Goal: Task Accomplishment & Management: Use online tool/utility

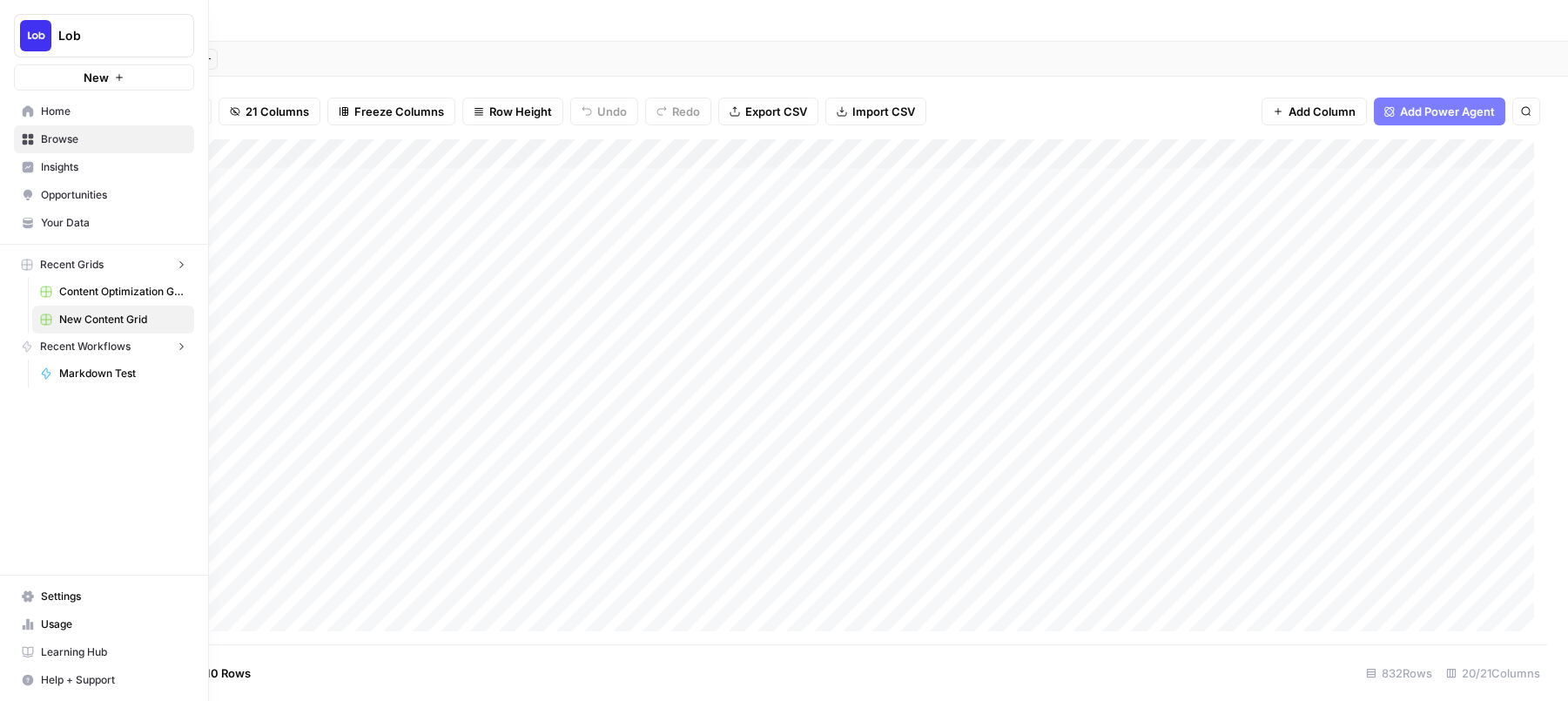
click at [34, 213] on link "Your Data" at bounding box center [104, 223] width 181 height 28
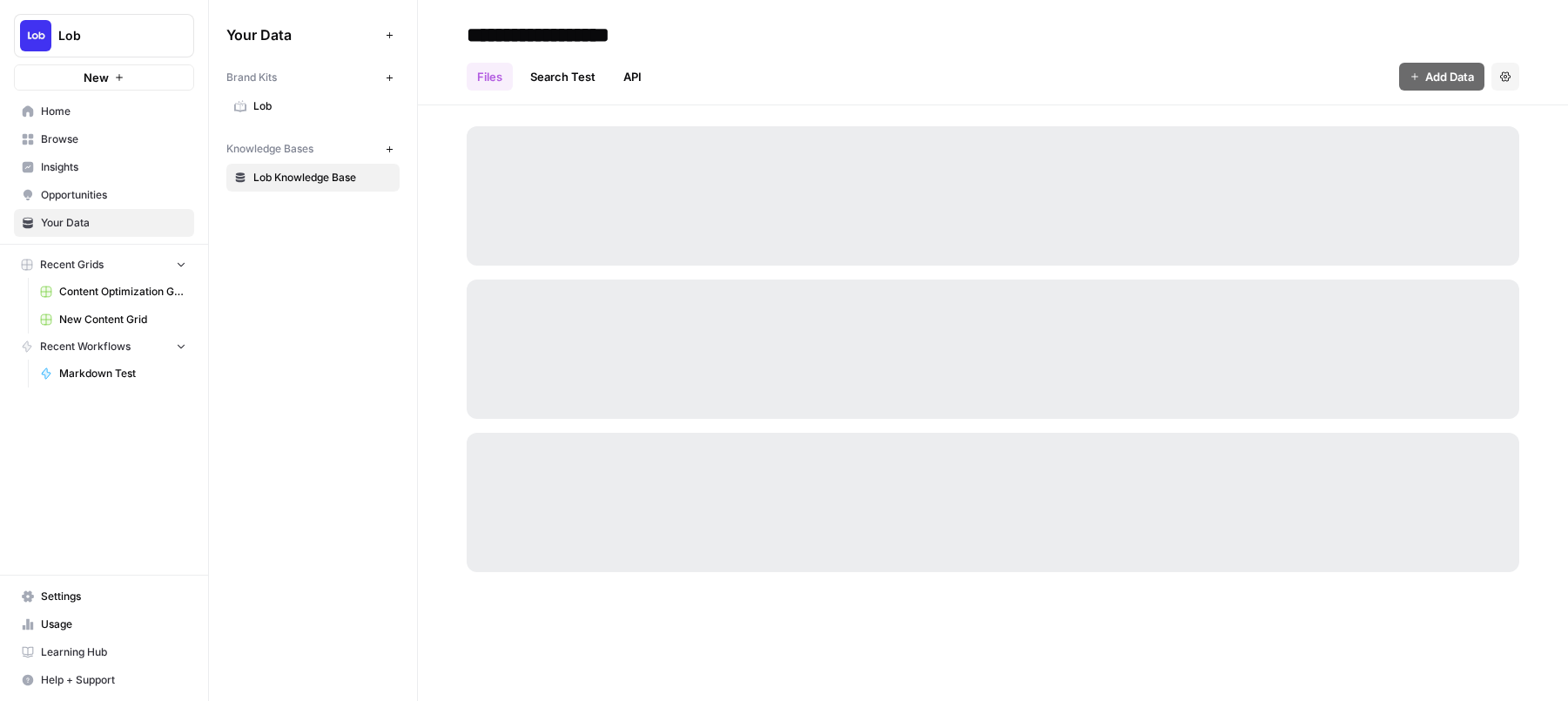
click at [109, 295] on span "Content Optimization Grid" at bounding box center [123, 291] width 127 height 16
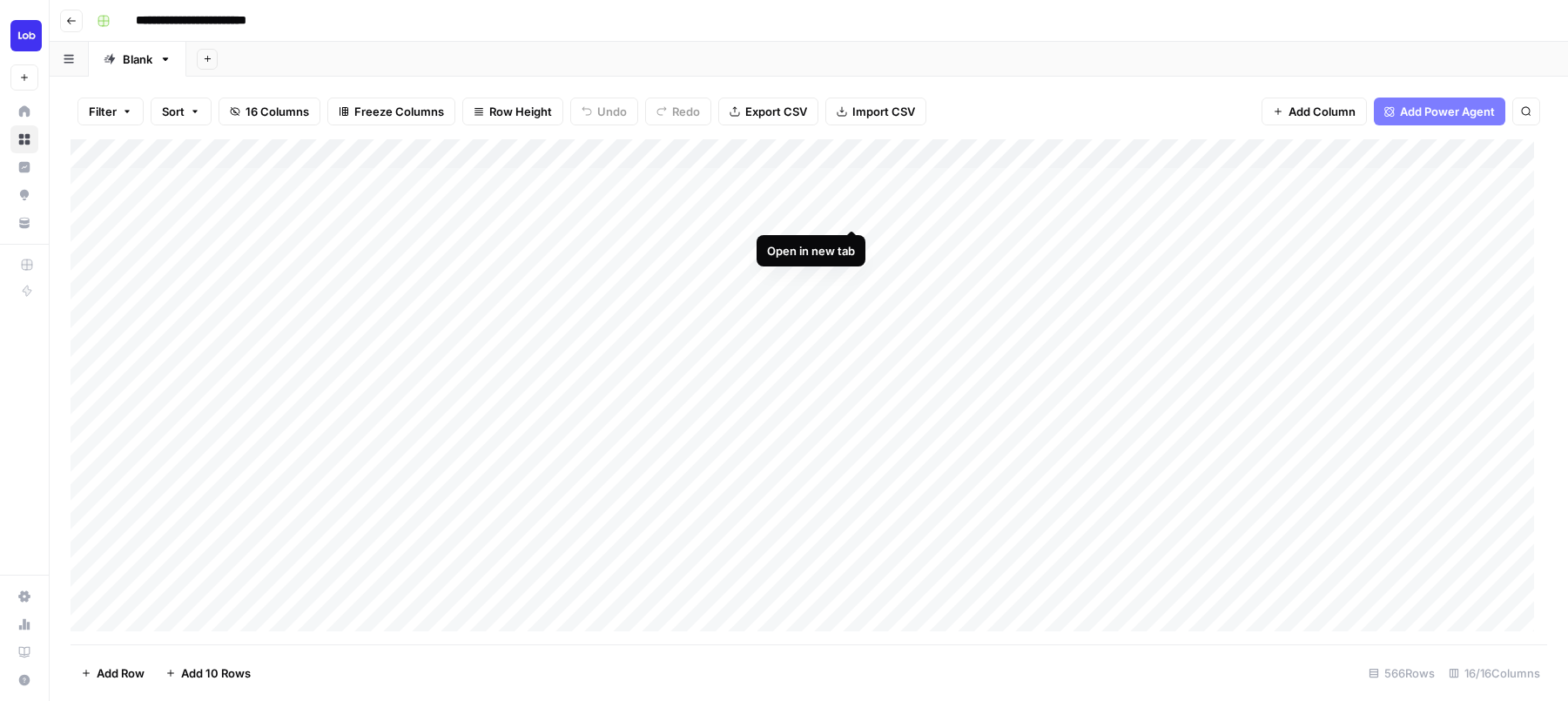
click at [854, 210] on div "Add Column" at bounding box center [808, 392] width 1476 height 505
click at [857, 242] on div "Add Column" at bounding box center [808, 392] width 1476 height 505
click at [850, 597] on div "Add Column" at bounding box center [808, 392] width 1476 height 505
click at [1145, 182] on div "Add Column" at bounding box center [808, 392] width 1476 height 505
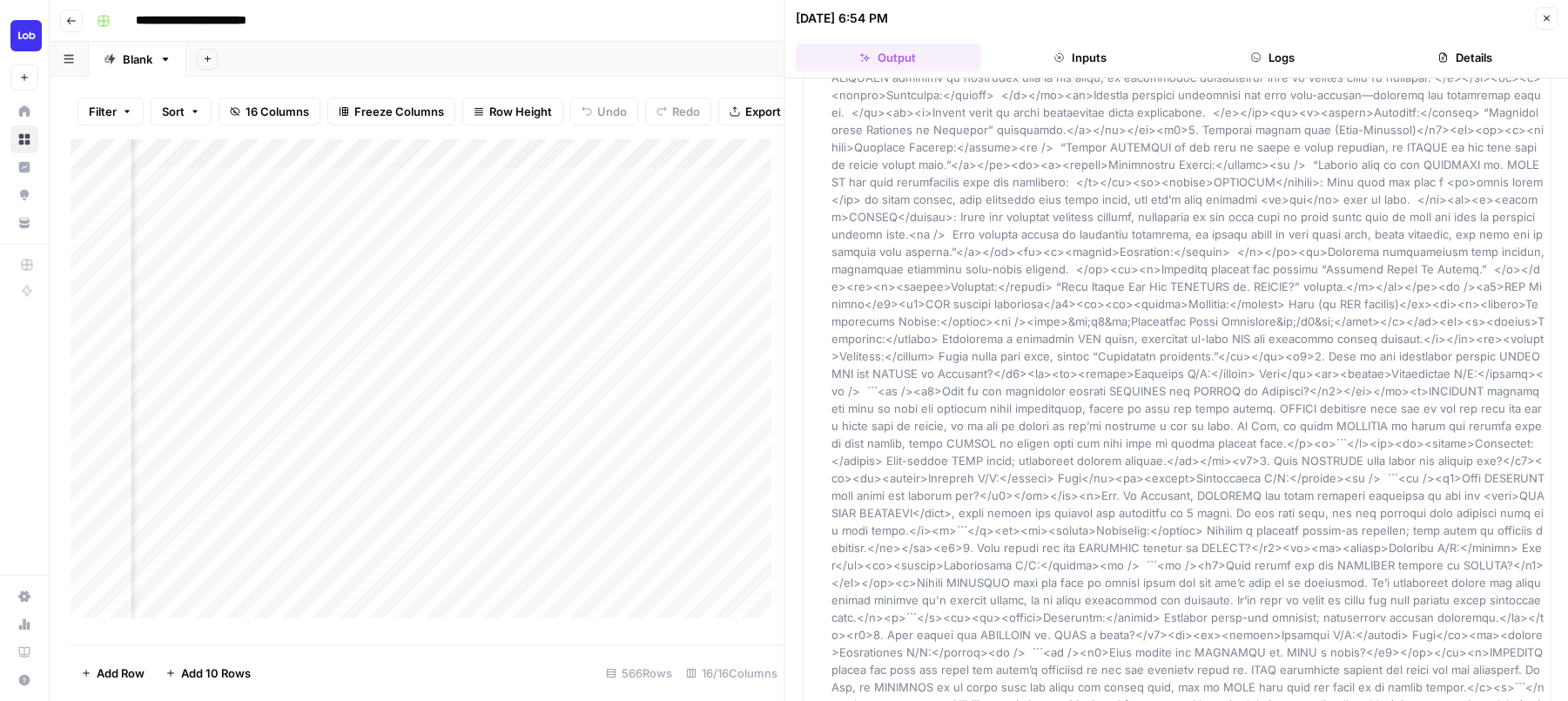
scroll to position [798, 0]
click at [1550, 19] on icon "button" at bounding box center [1546, 18] width 10 height 10
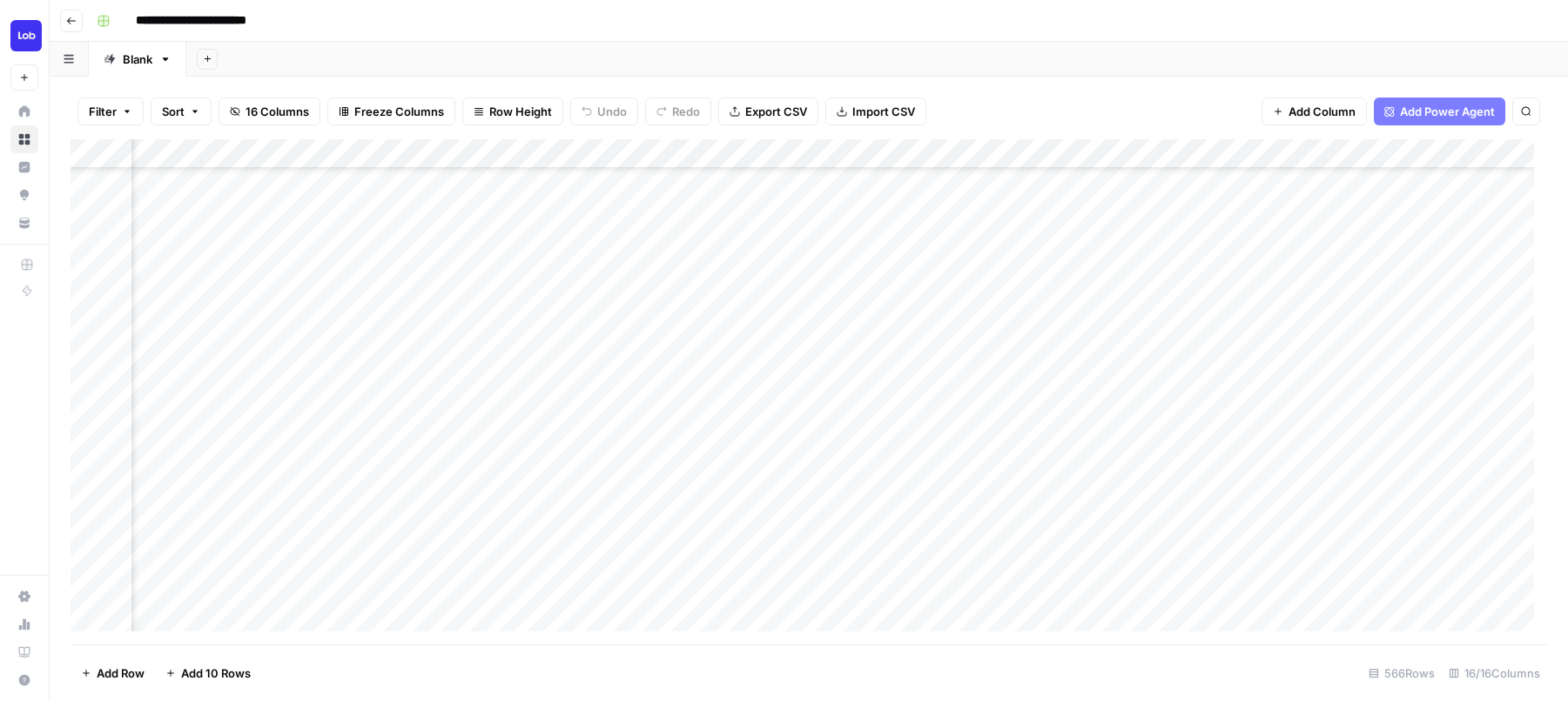
scroll to position [699, 0]
click at [855, 313] on div "Add Column" at bounding box center [808, 392] width 1476 height 505
click at [850, 298] on div "Add Column" at bounding box center [808, 392] width 1476 height 505
click at [849, 357] on div "Add Column" at bounding box center [808, 392] width 1476 height 505
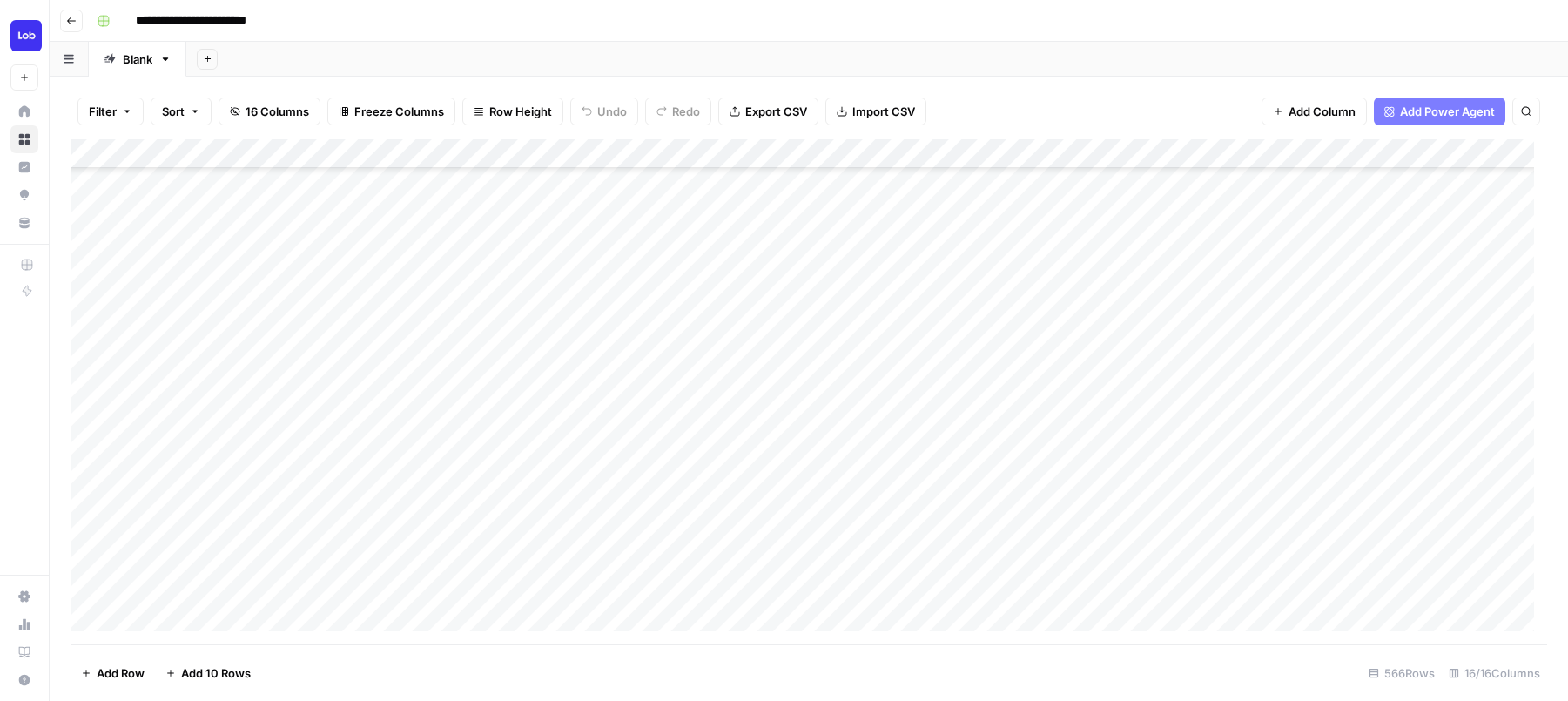
scroll to position [164, 0]
click at [854, 283] on div "Add Column" at bounding box center [808, 392] width 1476 height 505
click at [542, 655] on footer "Add Row Add 10 Rows 566 Rows 16/16 Columns" at bounding box center [808, 673] width 1476 height 56
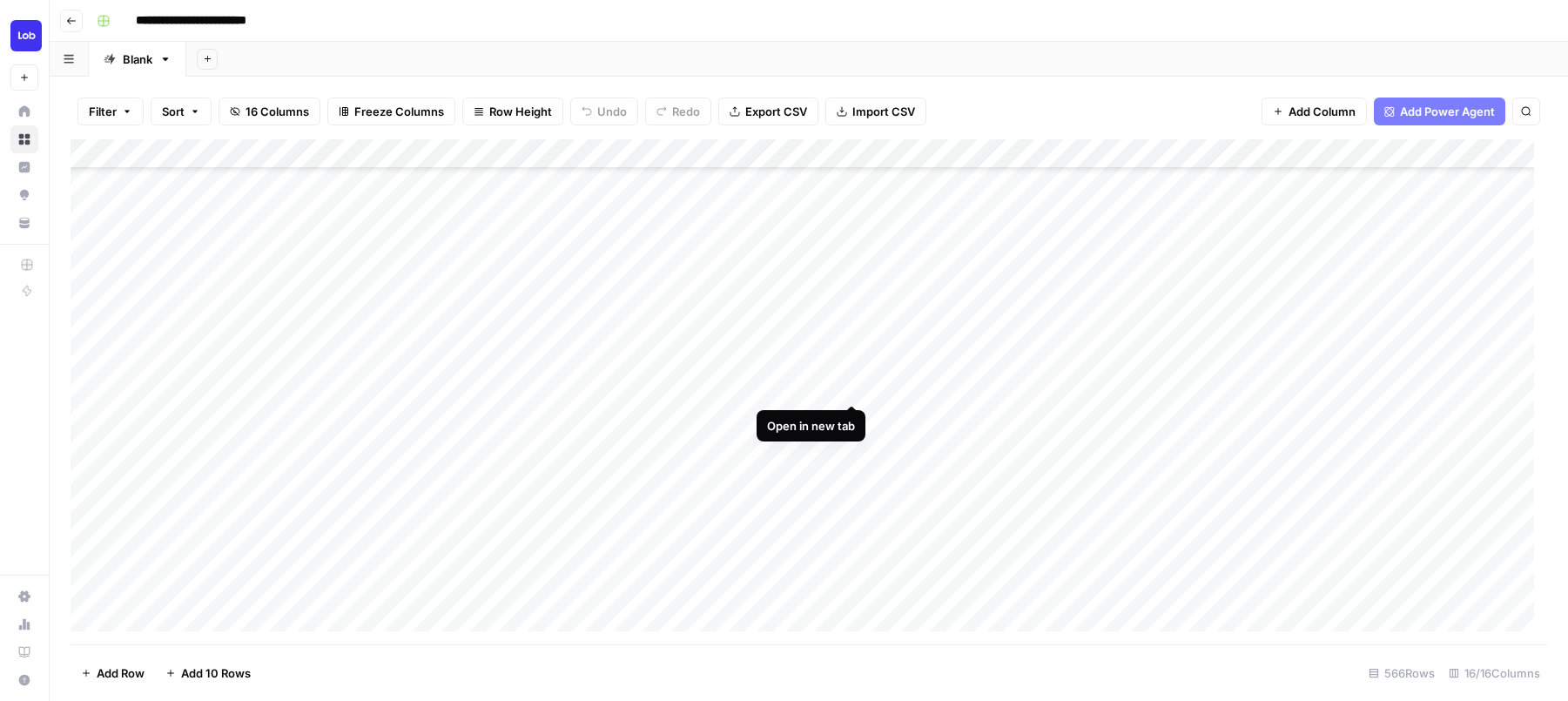
click at [857, 386] on div "Add Column" at bounding box center [808, 392] width 1476 height 505
click at [824, 152] on div "Add Column" at bounding box center [808, 392] width 1476 height 505
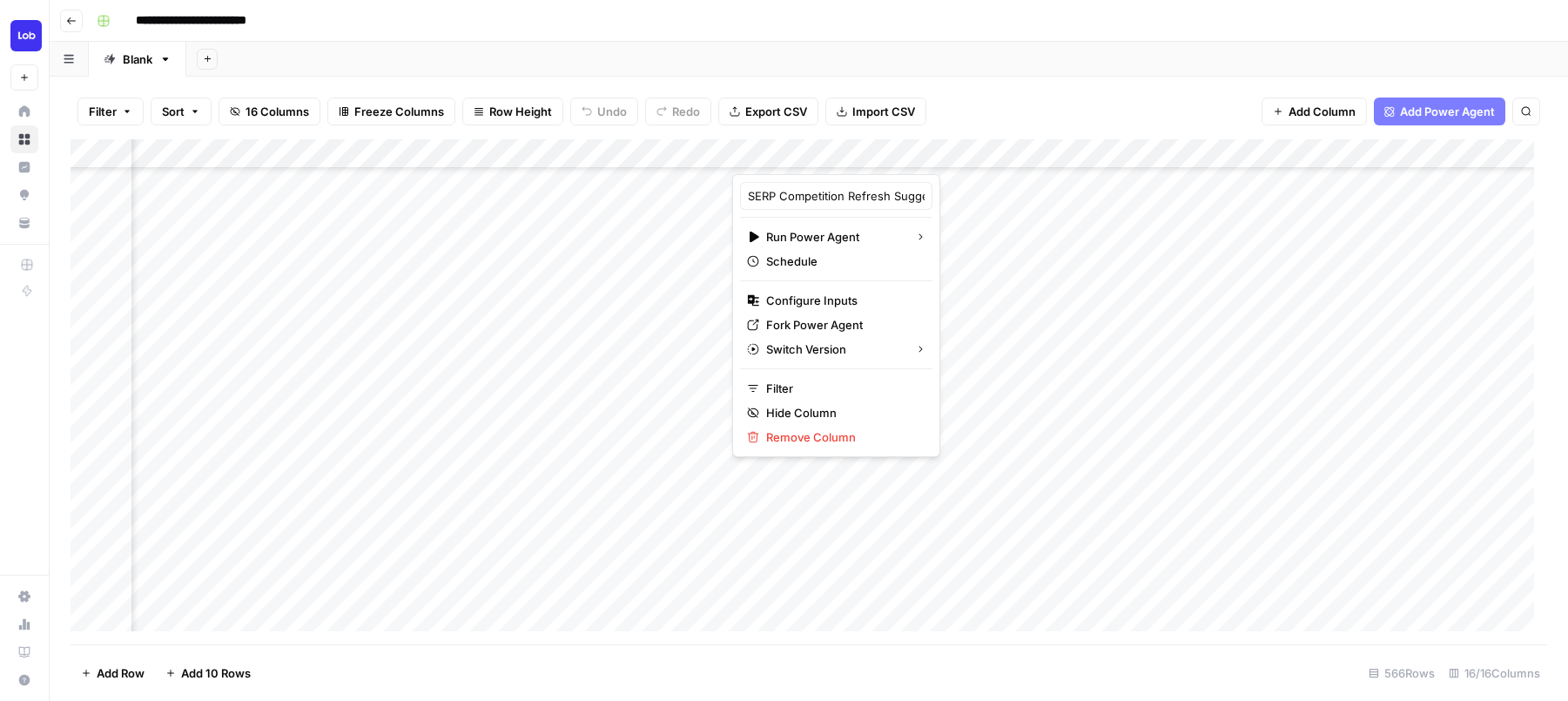
click at [1017, 92] on div "Filter Sort 16 Columns Freeze Columns Row Height Undo Redo Export CSV Import CS…" at bounding box center [808, 111] width 1476 height 56
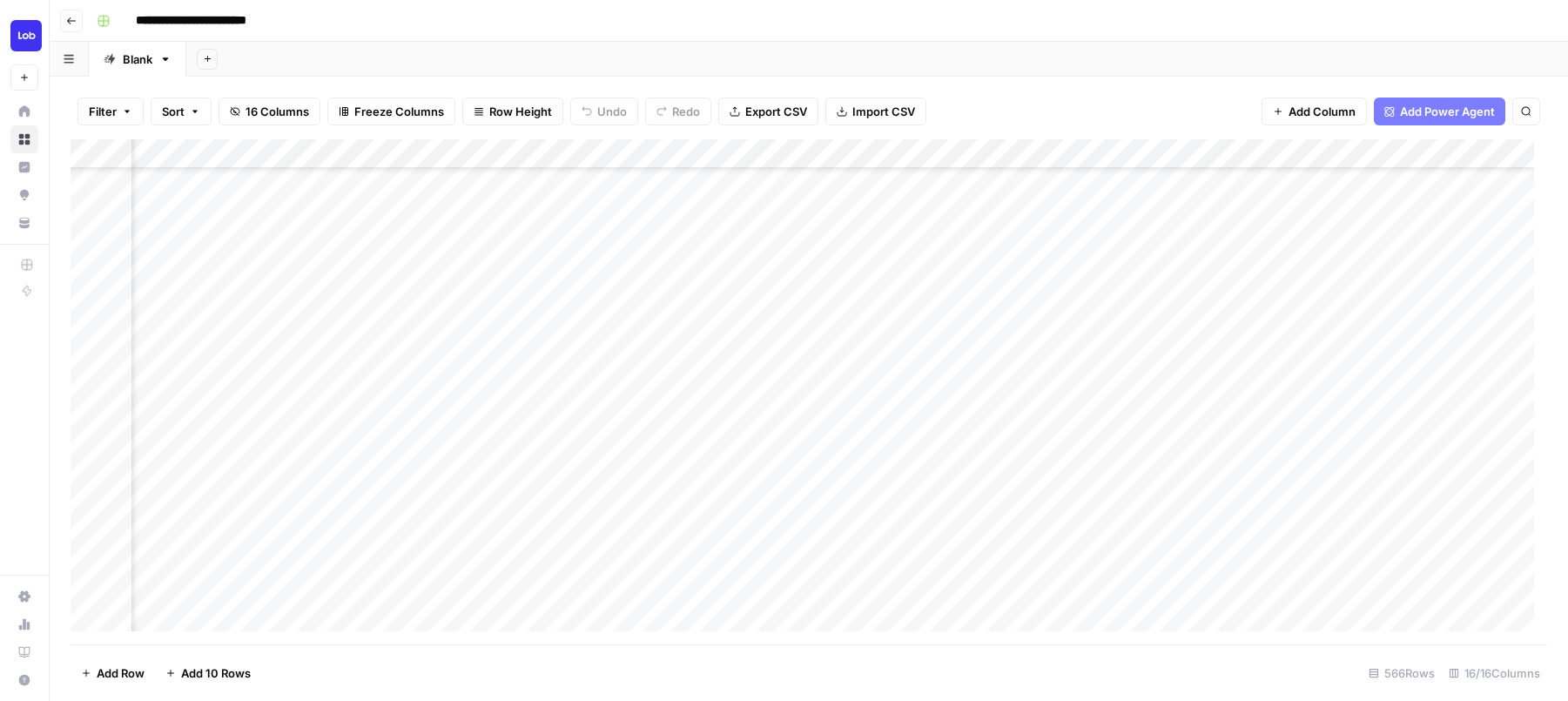
click at [999, 182] on div "Add Column" at bounding box center [808, 392] width 1476 height 505
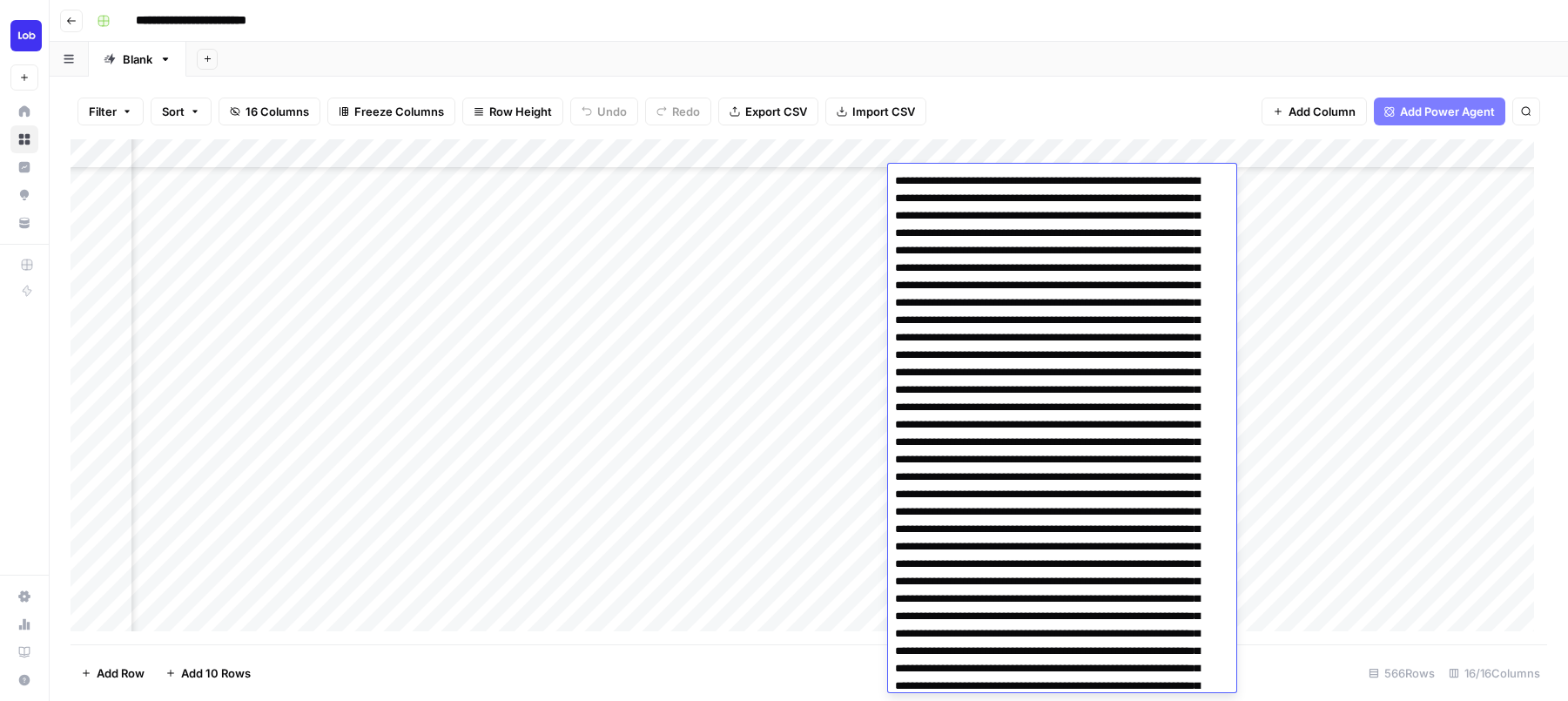
scroll to position [2183, 0]
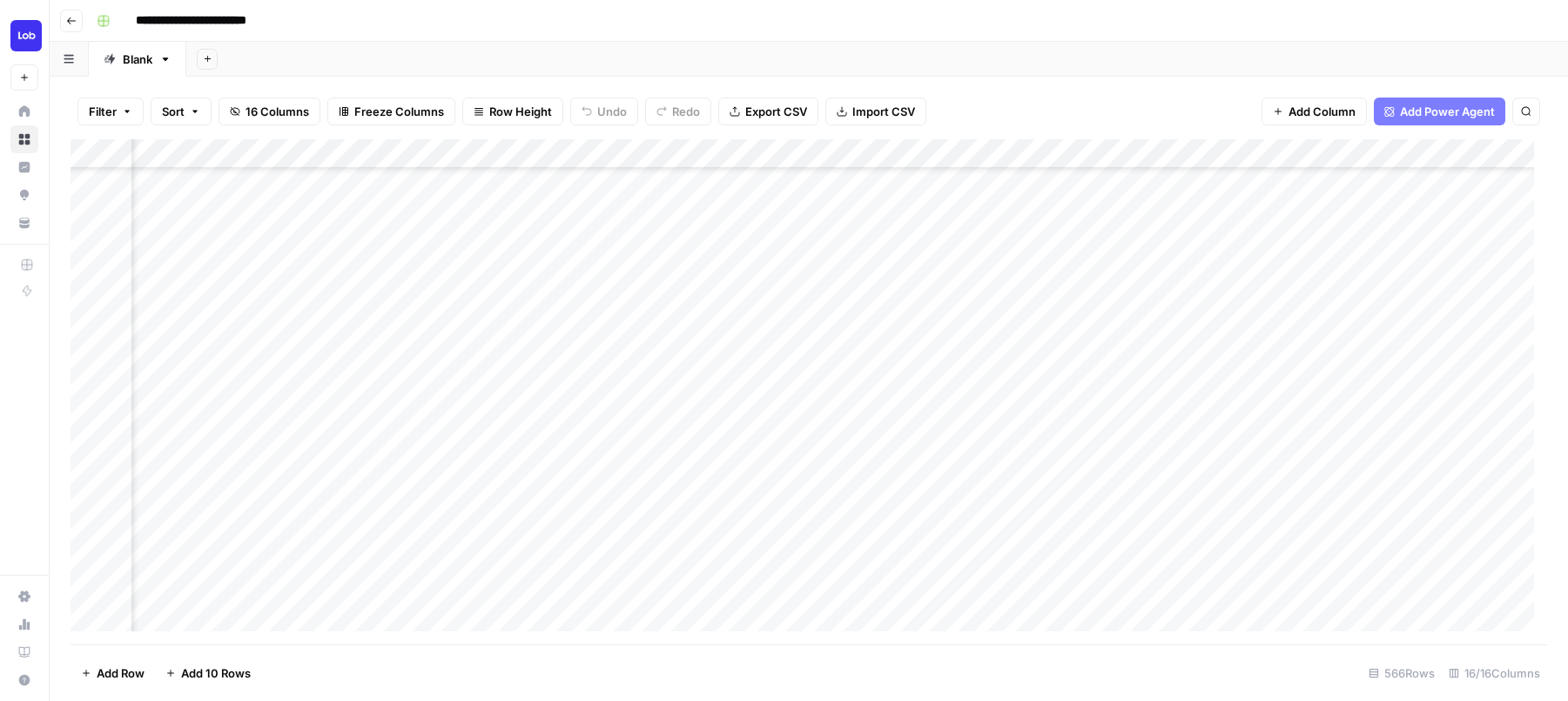
click at [820, 436] on div "Add Column" at bounding box center [808, 392] width 1476 height 505
click at [990, 299] on div "Add Column" at bounding box center [808, 392] width 1476 height 505
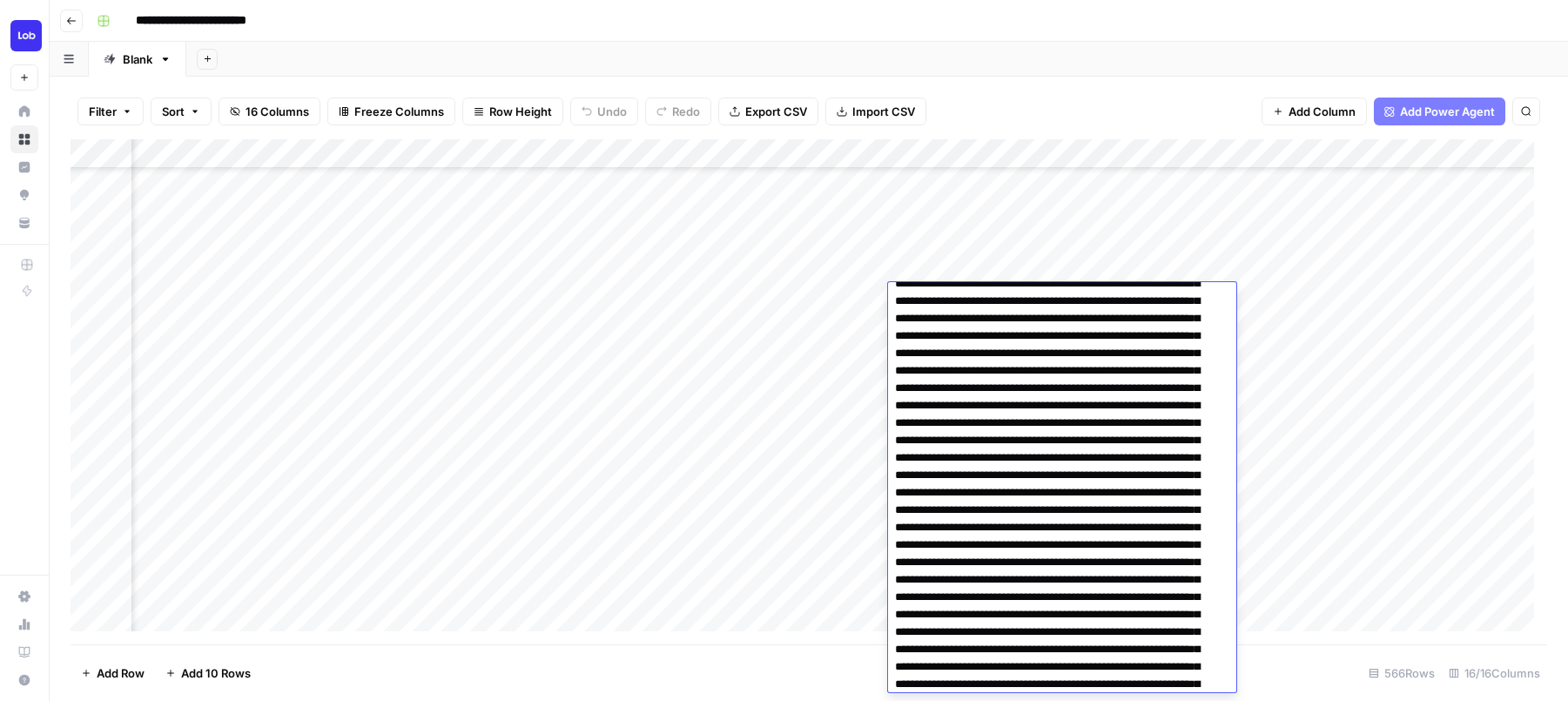
scroll to position [0, 0]
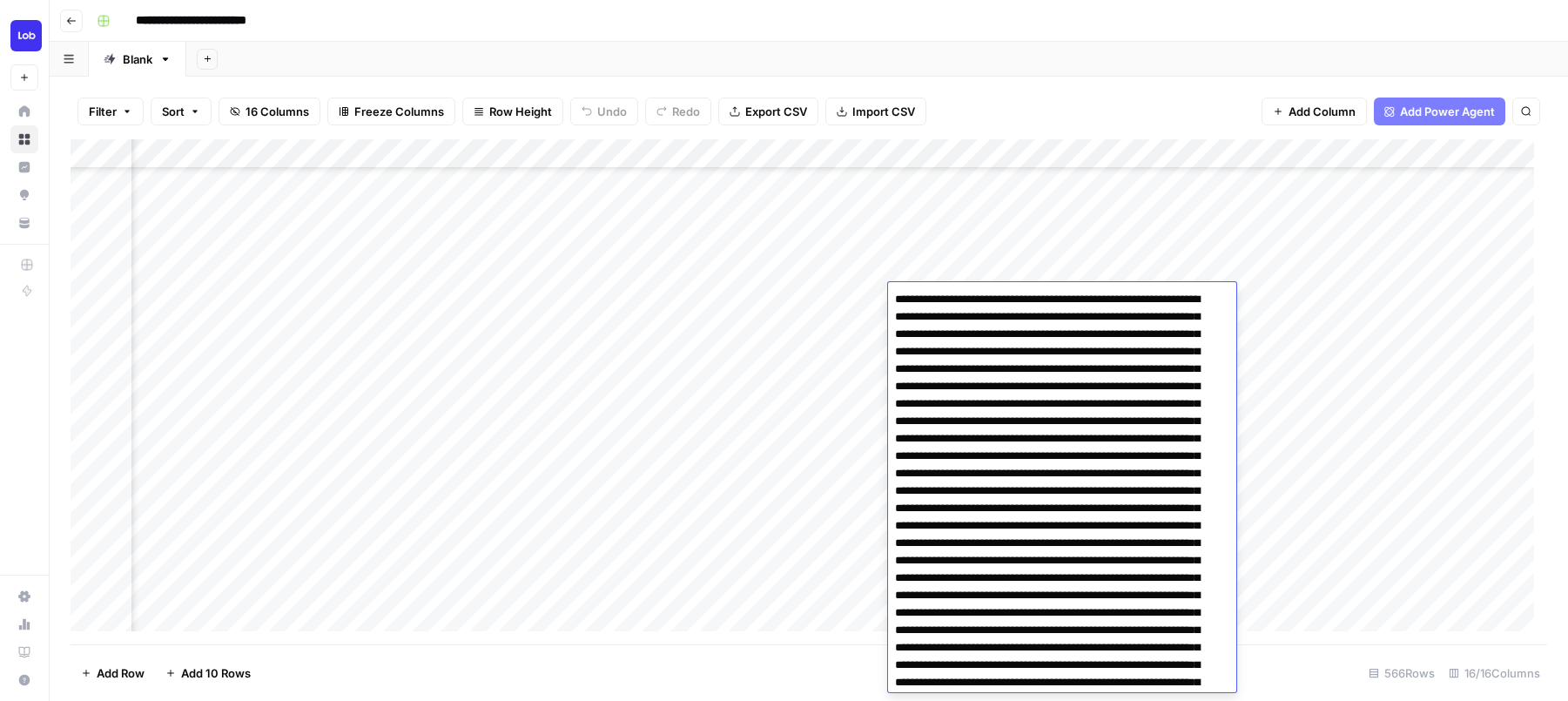
click at [941, 197] on div "Add Column" at bounding box center [808, 392] width 1476 height 505
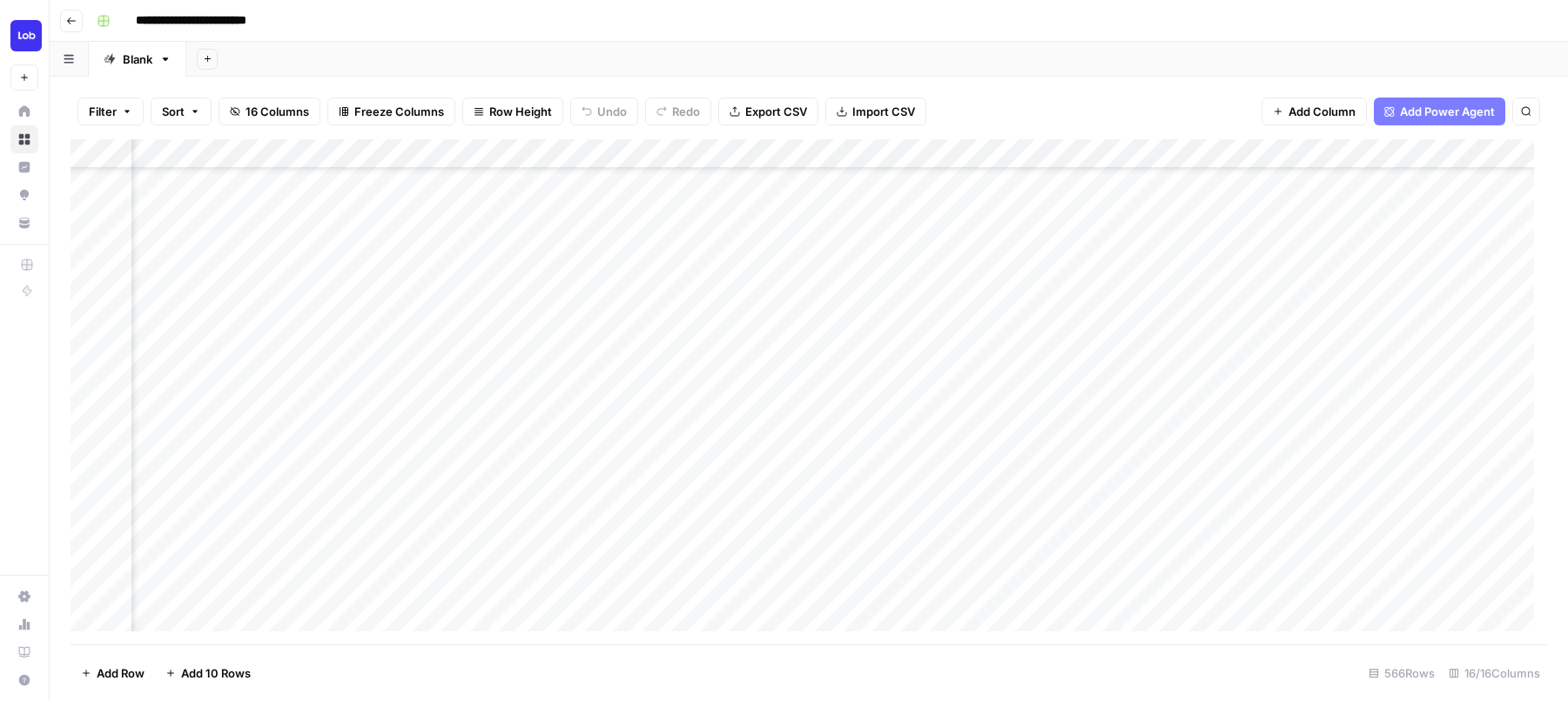
scroll to position [506, 1720]
drag, startPoint x: 1174, startPoint y: 629, endPoint x: 1369, endPoint y: 661, distance: 197.6
click at [1369, 661] on div "Filter Sort 16 Columns Freeze Columns Row Height Undo Redo Export CSV Import CS…" at bounding box center [808, 388] width 1518 height 624
click at [1526, 117] on button "Search" at bounding box center [1526, 111] width 28 height 28
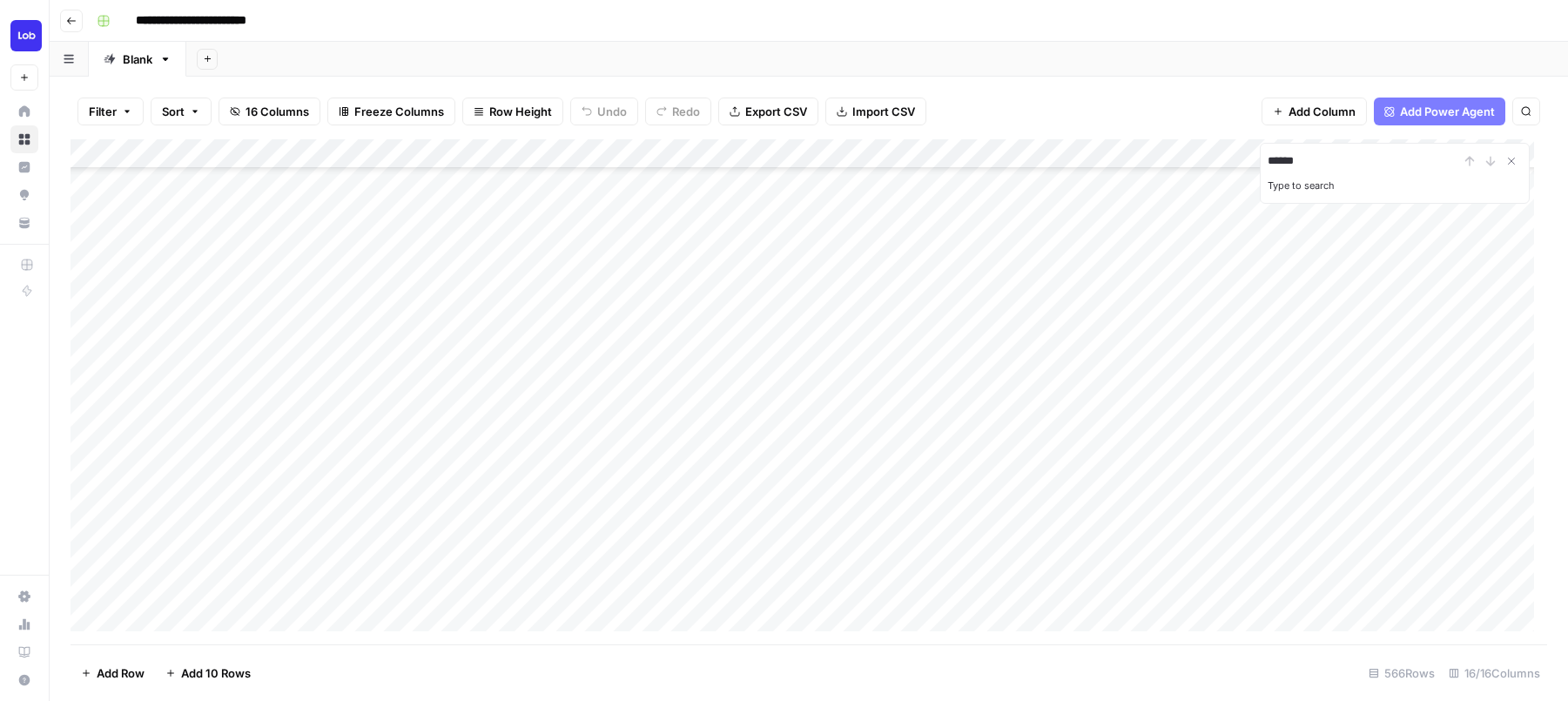
type input "******"
click at [1315, 182] on div "14 results" at bounding box center [1395, 185] width 254 height 21
click at [1490, 163] on icon "Next Result" at bounding box center [1490, 160] width 7 height 8
click at [1460, 160] on button "Previous Result" at bounding box center [1470, 161] width 21 height 21
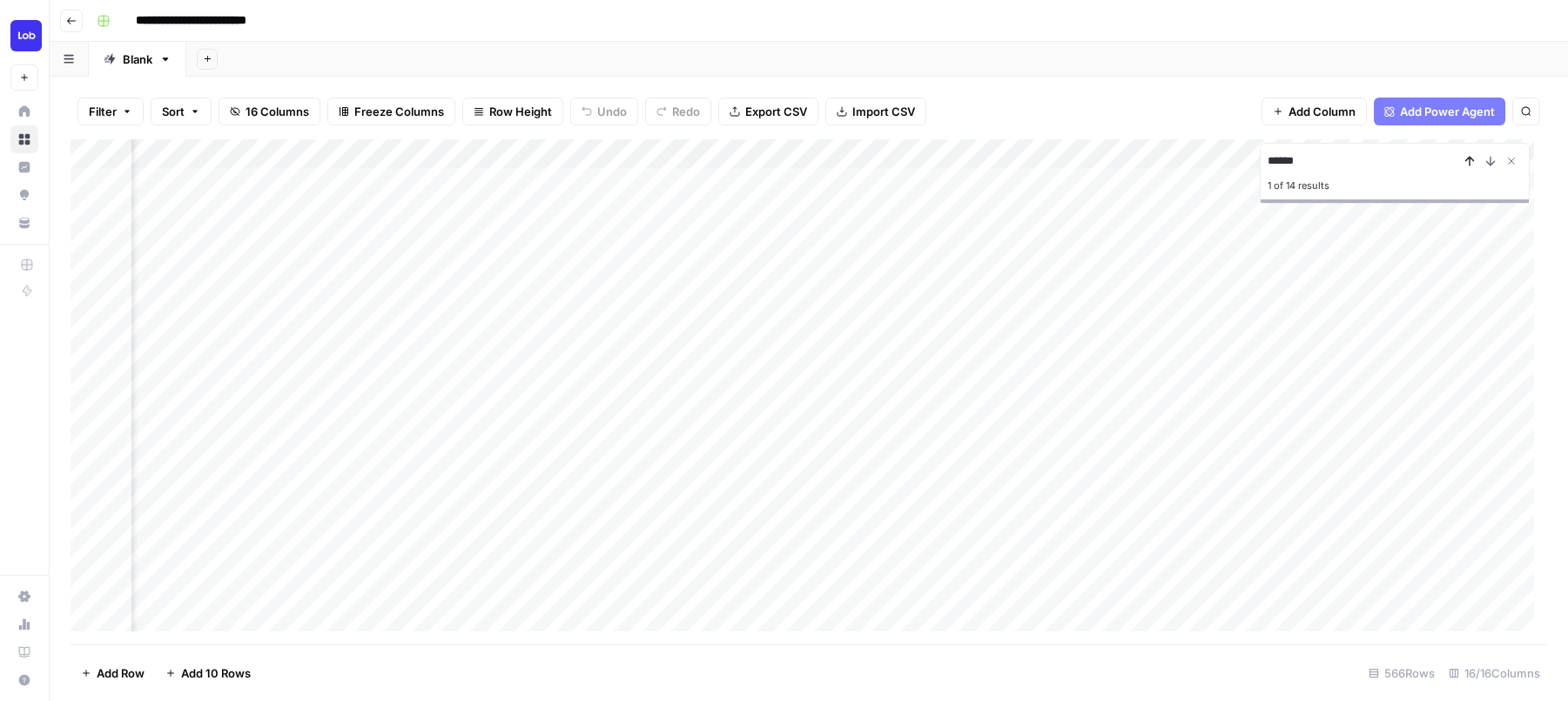
scroll to position [395, 588]
click at [712, 253] on div "Add Column" at bounding box center [808, 392] width 1476 height 505
click at [122, 111] on icon "button" at bounding box center [126, 111] width 10 height 10
click at [314, 206] on button "Add Filter" at bounding box center [423, 197] width 648 height 22
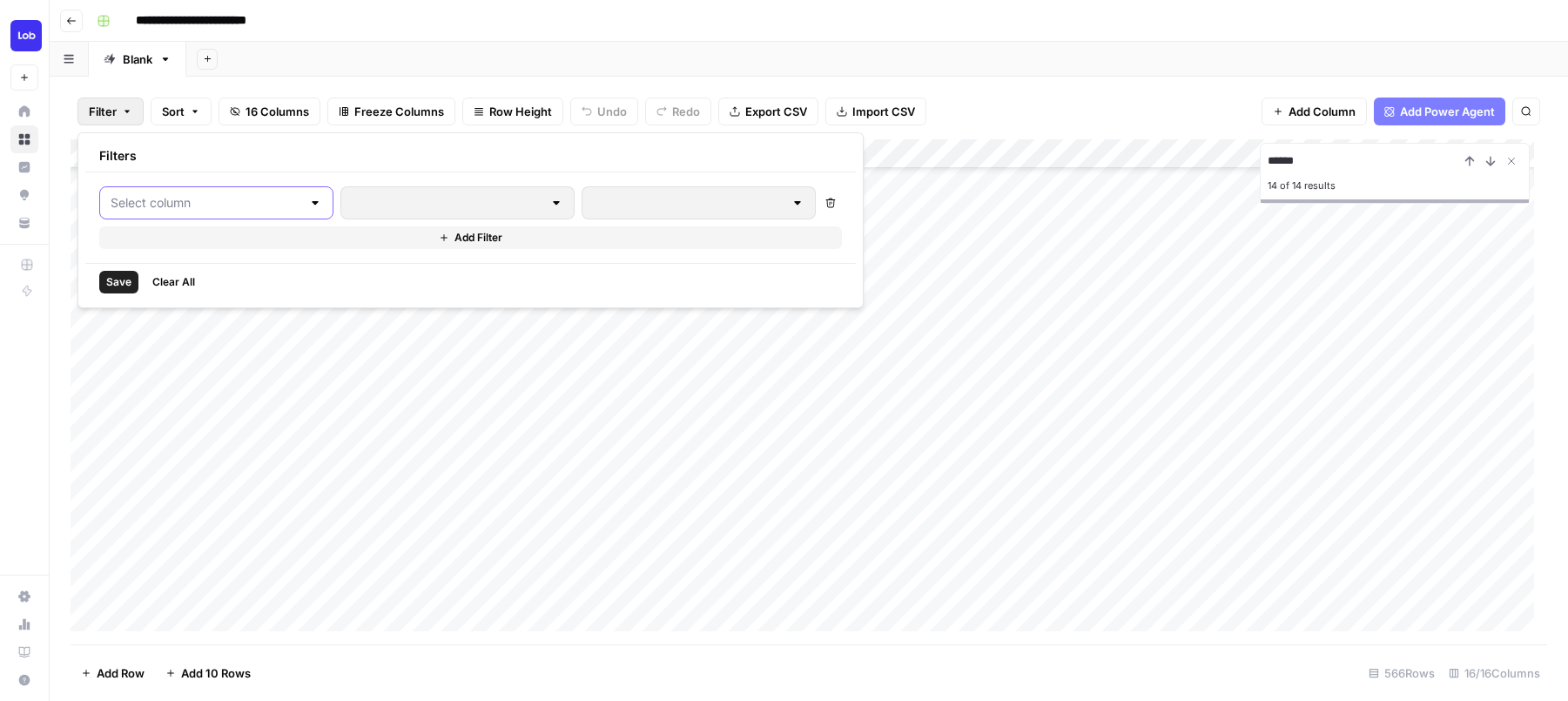
click at [254, 199] on input "text" at bounding box center [206, 203] width 191 height 18
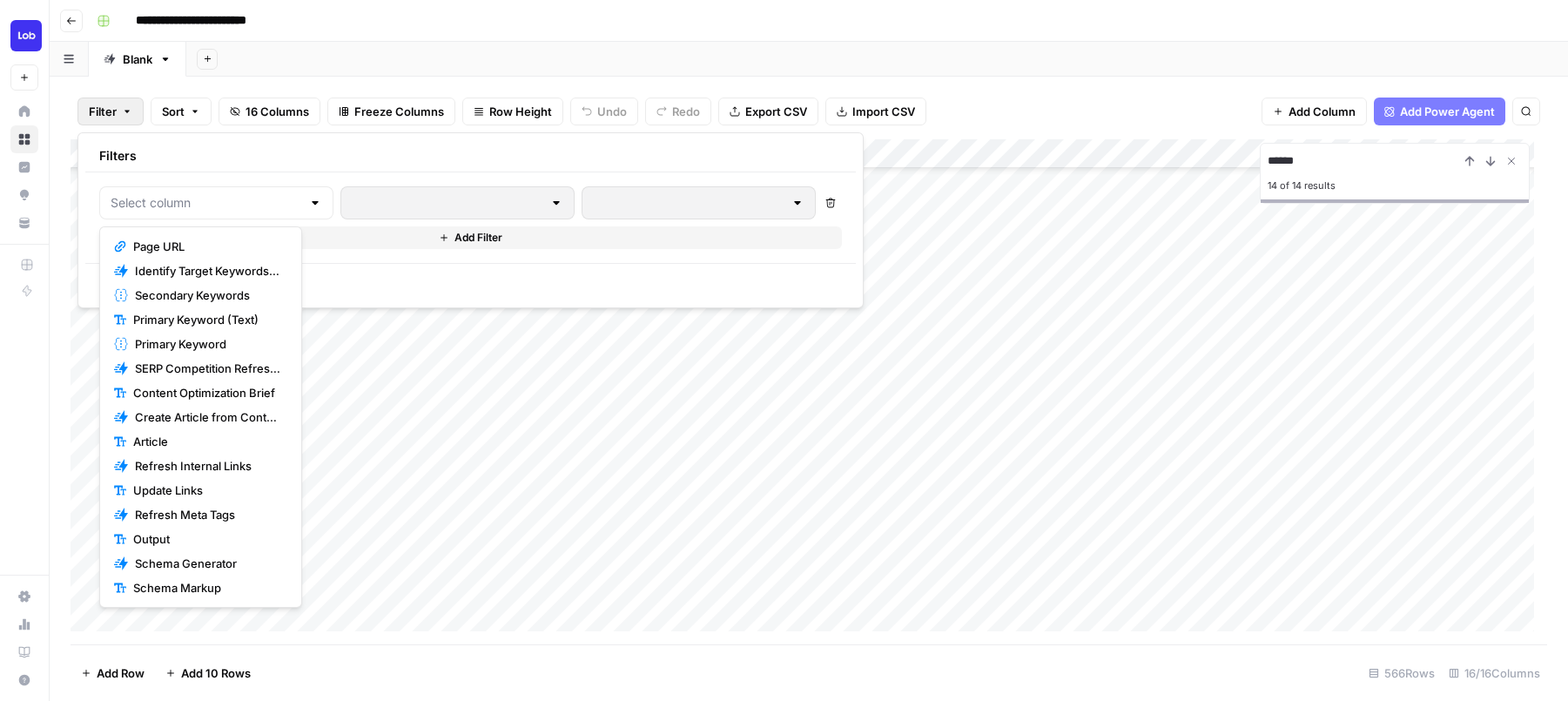
click at [222, 243] on span "Page URL" at bounding box center [206, 246] width 147 height 18
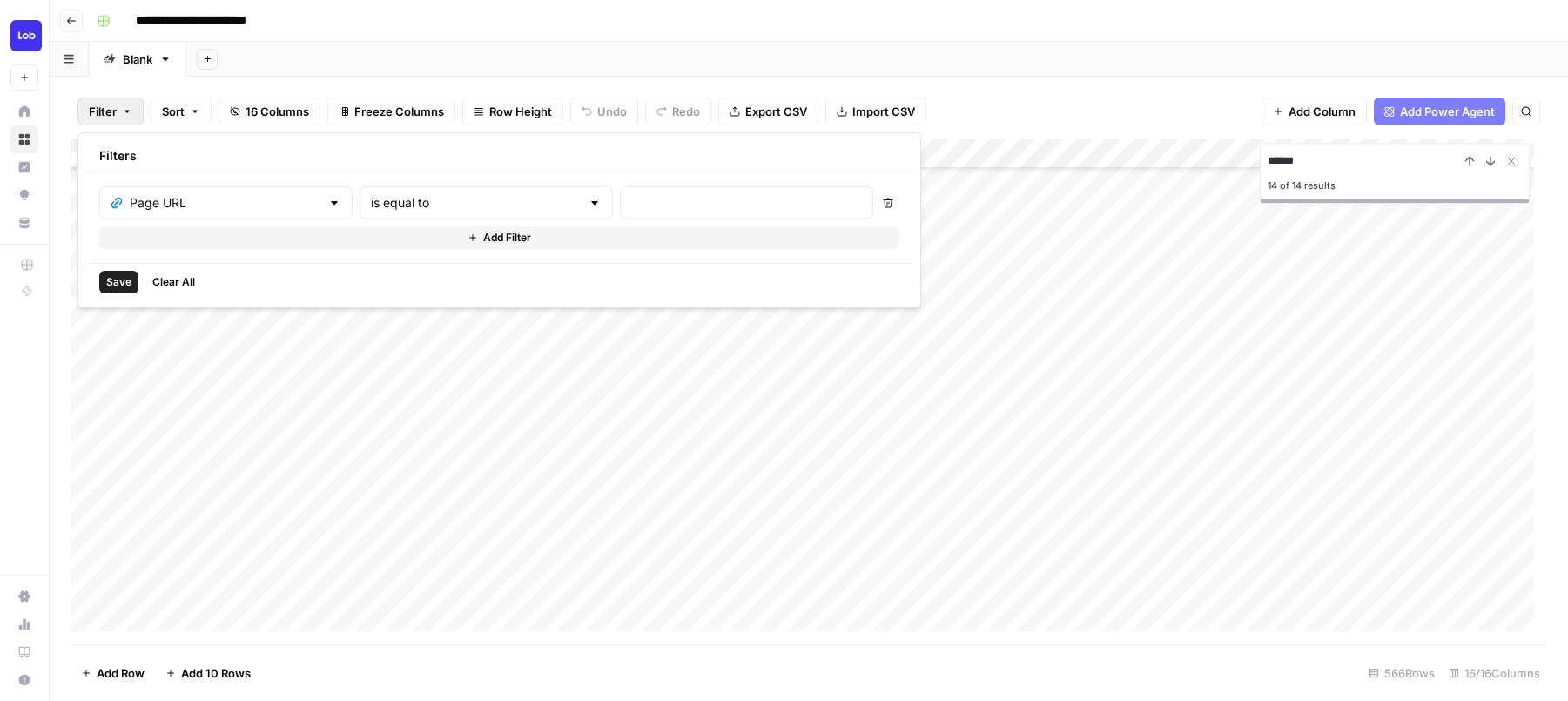
click at [485, 210] on div "is equal to" at bounding box center [486, 202] width 254 height 33
click at [384, 297] on span "contains" at bounding box center [407, 295] width 167 height 18
type input "contains"
click at [632, 195] on input "text" at bounding box center [747, 203] width 231 height 18
type input "humans"
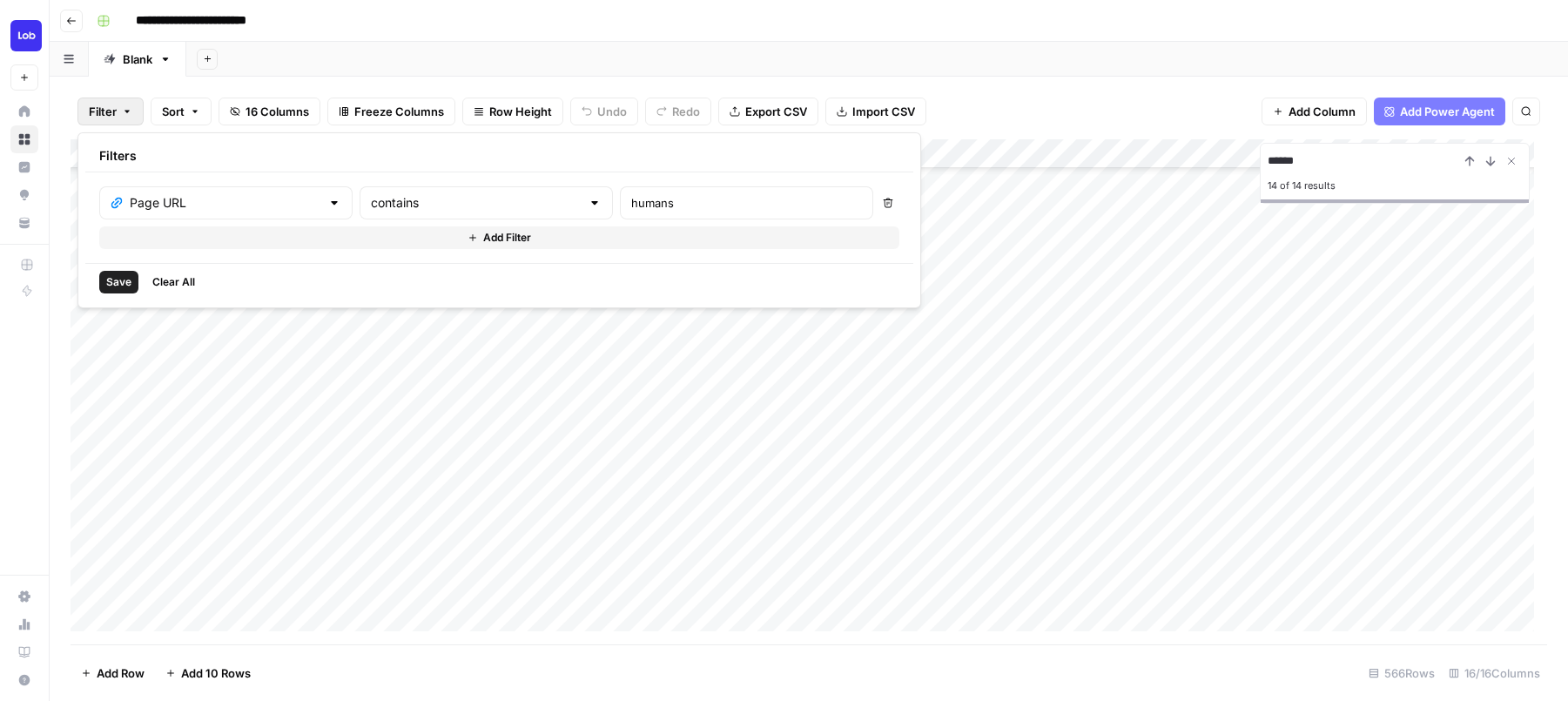
click at [115, 280] on span "Save" at bounding box center [119, 282] width 25 height 16
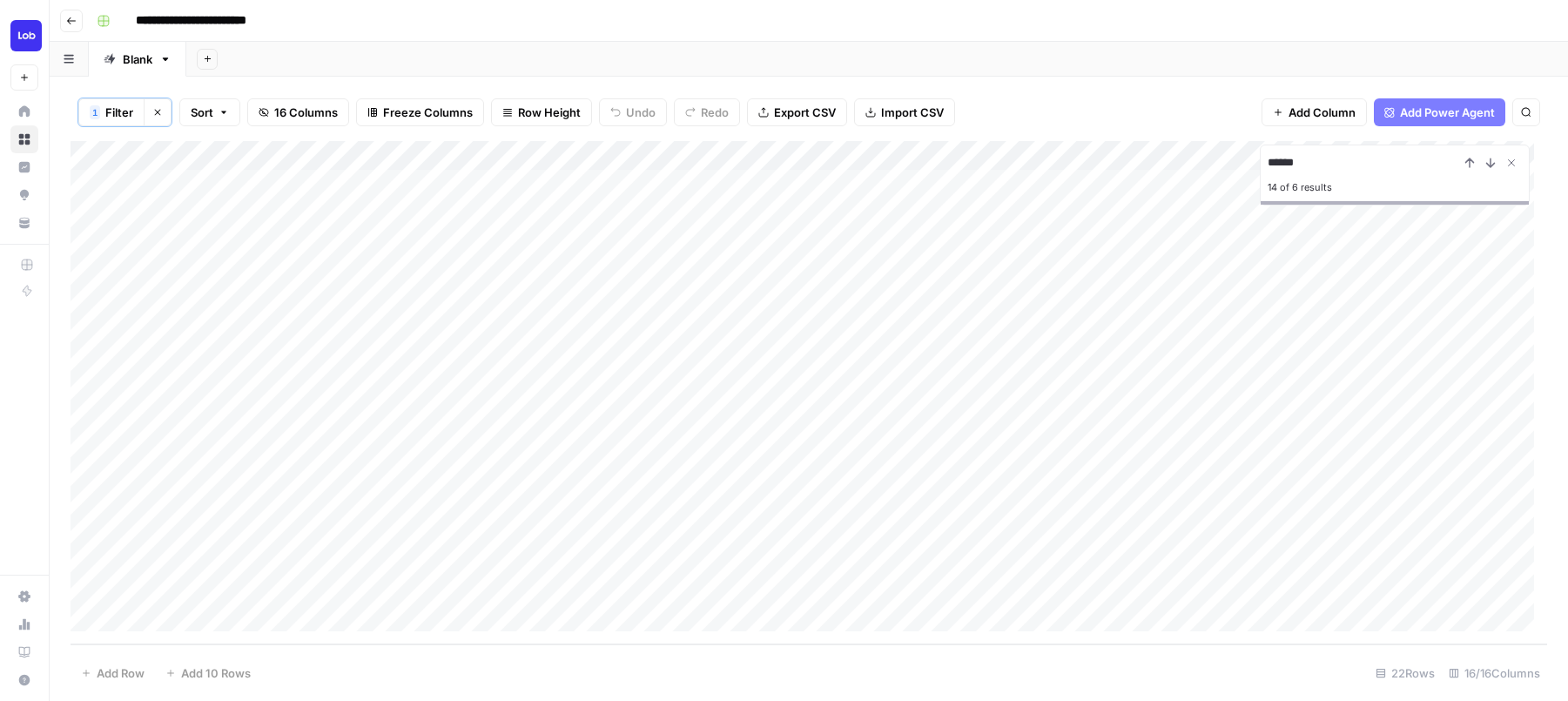
scroll to position [0, 0]
click at [81, 182] on div "Add Column" at bounding box center [808, 393] width 1476 height 504
click at [93, 187] on div "Add Column" at bounding box center [808, 393] width 1476 height 504
click at [88, 213] on div "Add Column" at bounding box center [808, 393] width 1476 height 504
click at [93, 234] on div "Add Column" at bounding box center [808, 393] width 1476 height 504
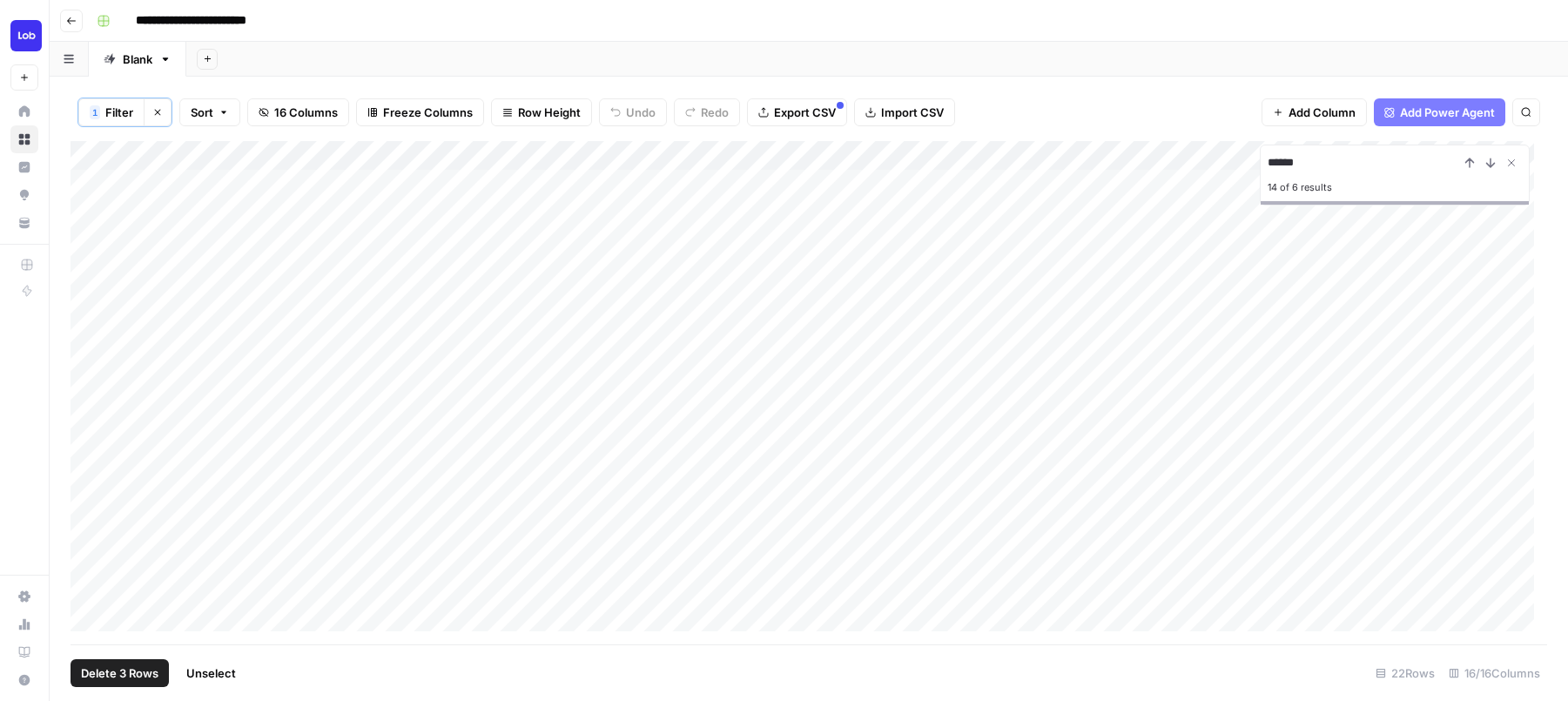
click at [90, 241] on div "Add Column" at bounding box center [808, 393] width 1476 height 504
click at [89, 278] on div "Add Column" at bounding box center [808, 393] width 1476 height 504
click at [93, 304] on div "Add Column" at bounding box center [808, 393] width 1476 height 504
click at [91, 326] on div "Add Column" at bounding box center [808, 393] width 1476 height 504
click at [89, 361] on div "Add Column" at bounding box center [808, 393] width 1476 height 504
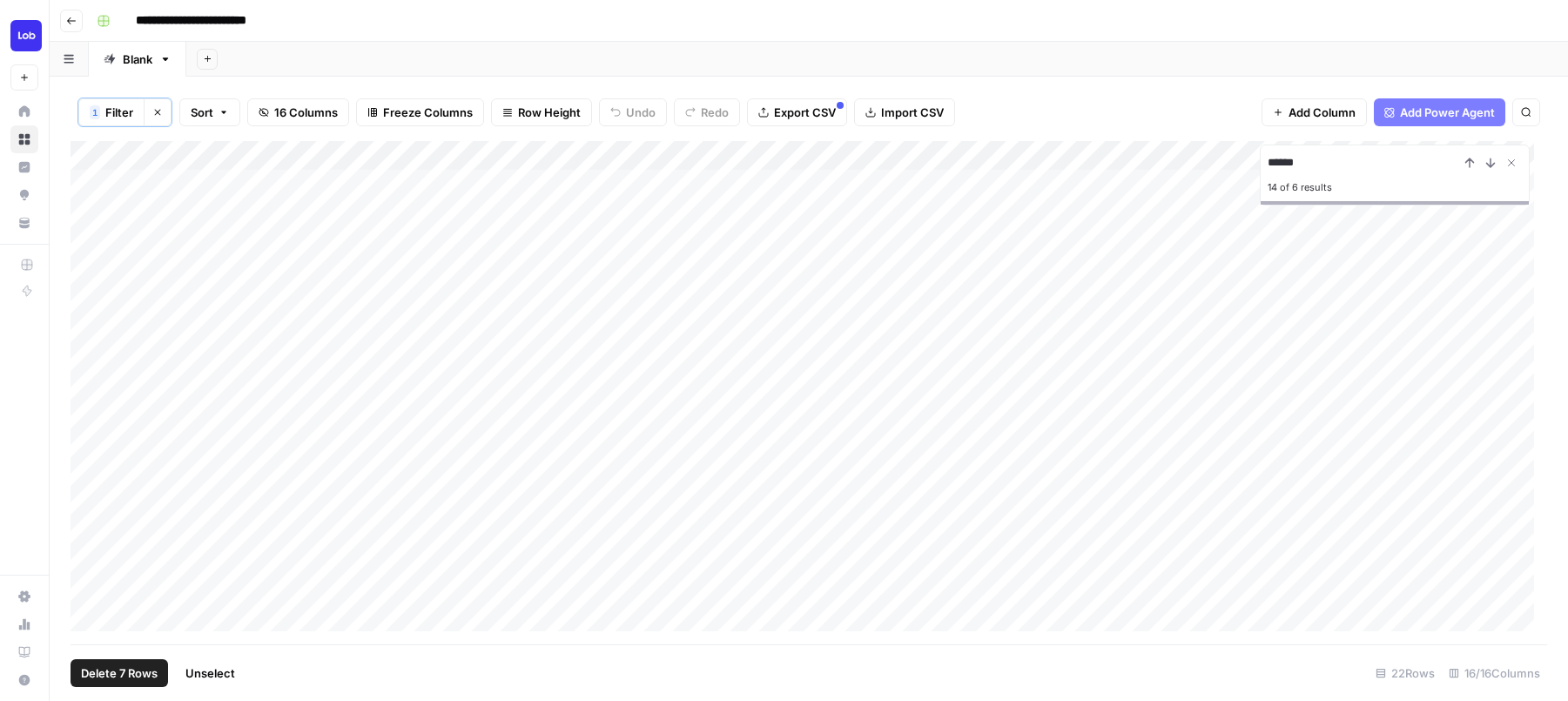
click at [86, 395] on div "Add Column" at bounding box center [808, 393] width 1476 height 504
click at [84, 426] on div "Add Column" at bounding box center [808, 393] width 1476 height 504
click at [89, 448] on div "Add Column" at bounding box center [808, 393] width 1476 height 504
click at [89, 478] on div "Add Column" at bounding box center [808, 393] width 1476 height 504
click at [89, 518] on div "Add Column" at bounding box center [808, 393] width 1476 height 504
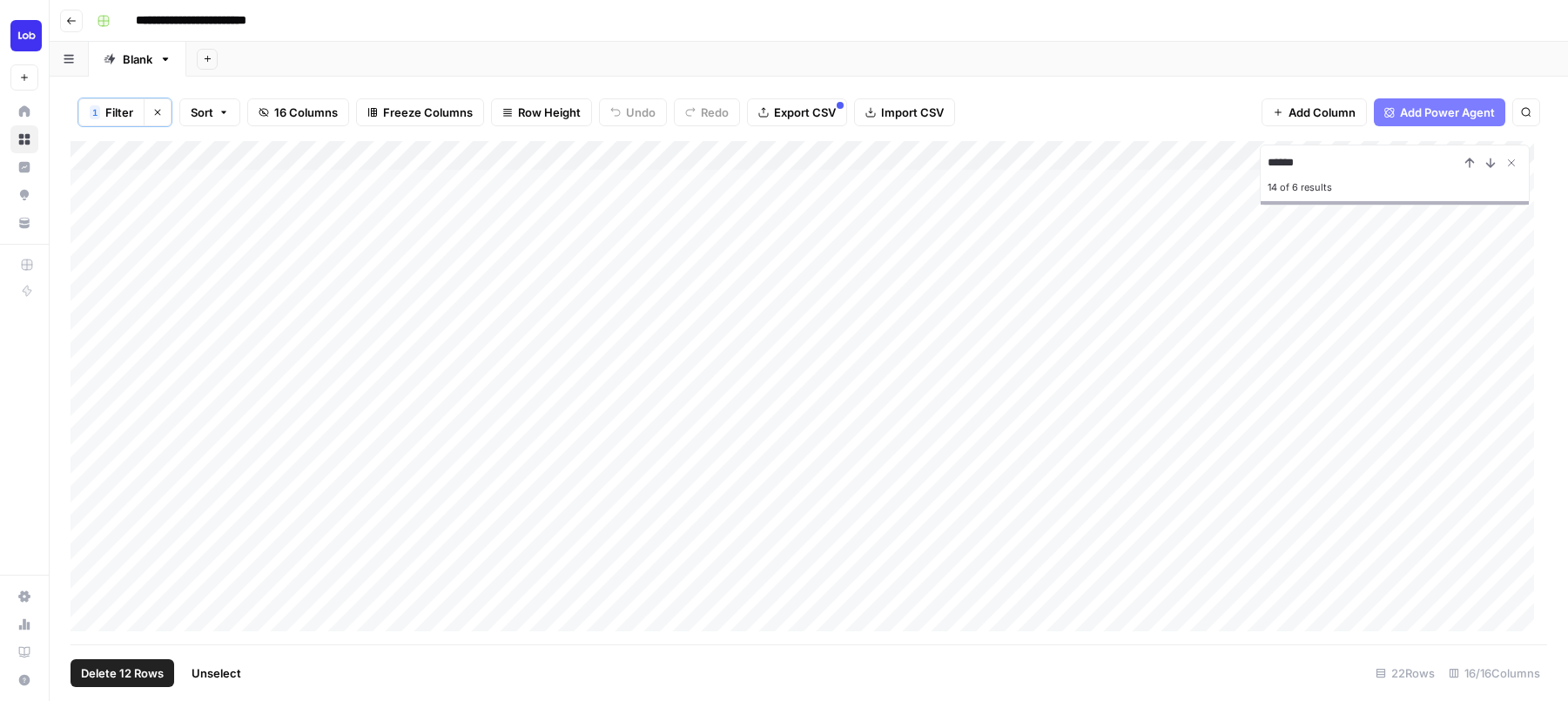
click at [89, 539] on div "Add Column" at bounding box center [808, 393] width 1476 height 504
click at [92, 560] on div "Add Column" at bounding box center [808, 393] width 1476 height 504
click at [92, 570] on div "Add Column" at bounding box center [808, 393] width 1476 height 504
click at [94, 605] on div "Add Column" at bounding box center [808, 393] width 1476 height 504
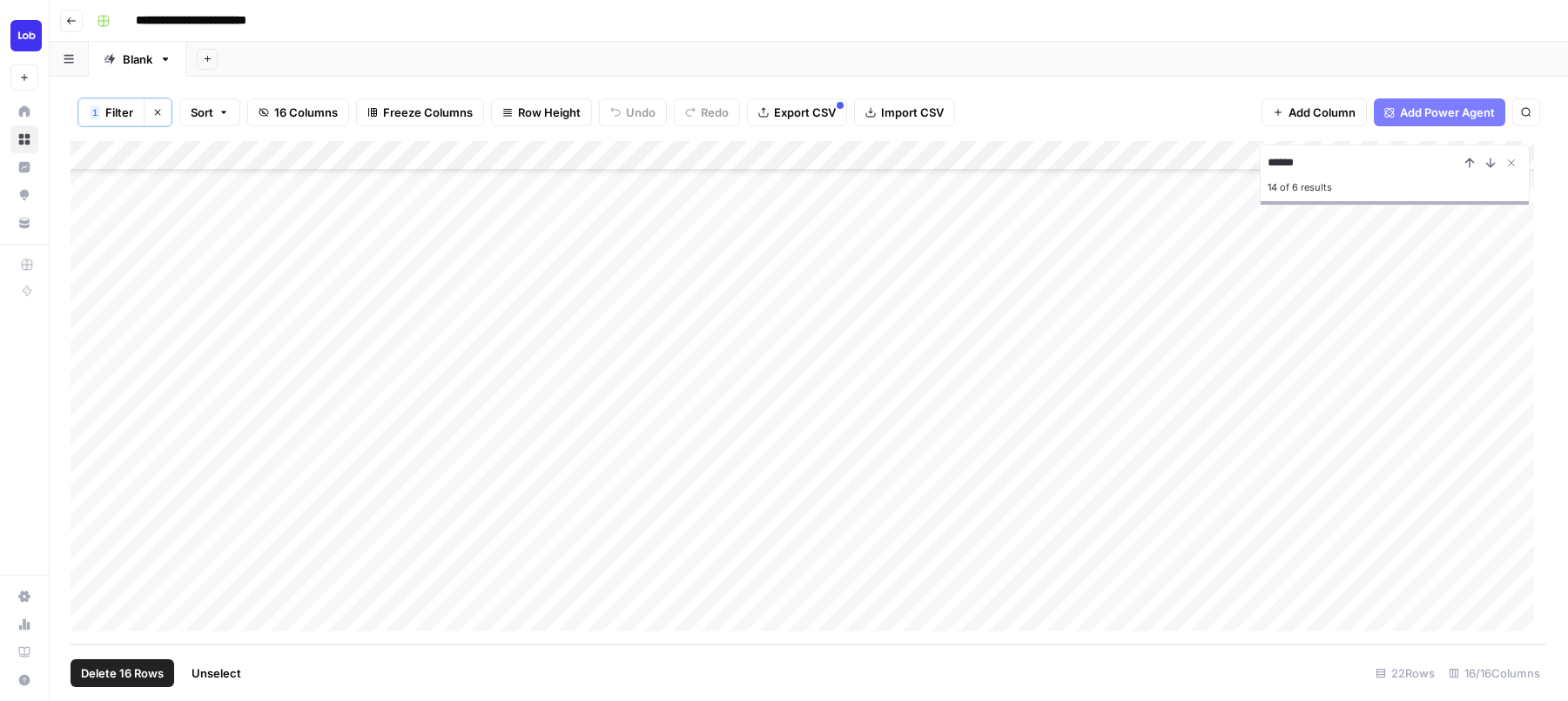
click at [90, 615] on div "Add Column" at bounding box center [808, 393] width 1476 height 504
click at [90, 592] on div "Add Column" at bounding box center [808, 393] width 1476 height 504
click at [90, 558] on div "Add Column" at bounding box center [808, 393] width 1476 height 504
click at [89, 527] on div "Add Column" at bounding box center [808, 393] width 1476 height 504
click at [92, 494] on div "Add Column" at bounding box center [808, 393] width 1476 height 504
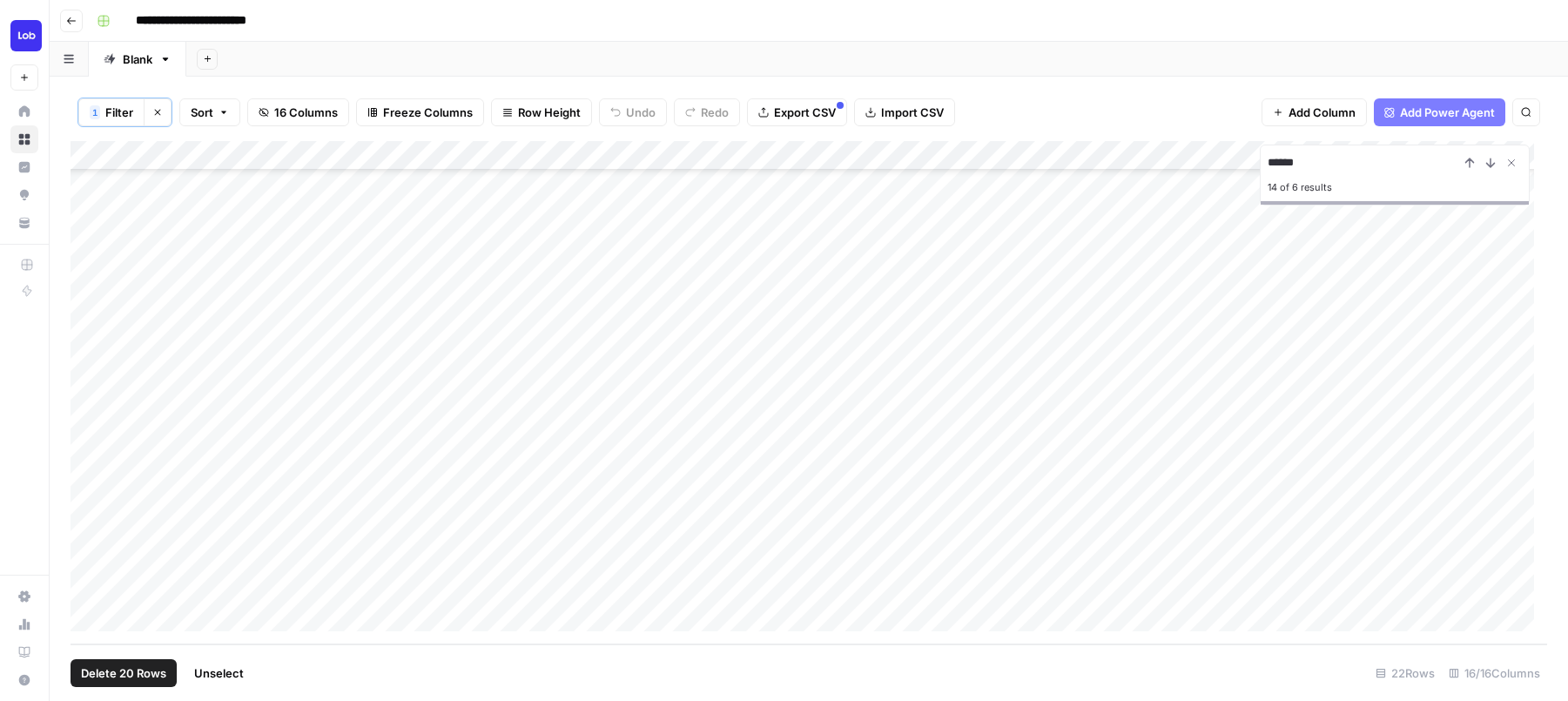
click at [92, 467] on div "Add Column" at bounding box center [808, 393] width 1476 height 504
click at [92, 426] on div "Add Column" at bounding box center [808, 393] width 1476 height 504
click at [90, 438] on div "Add Column" at bounding box center [808, 393] width 1476 height 504
click at [120, 666] on span "Delete 22 Rows" at bounding box center [123, 673] width 84 height 18
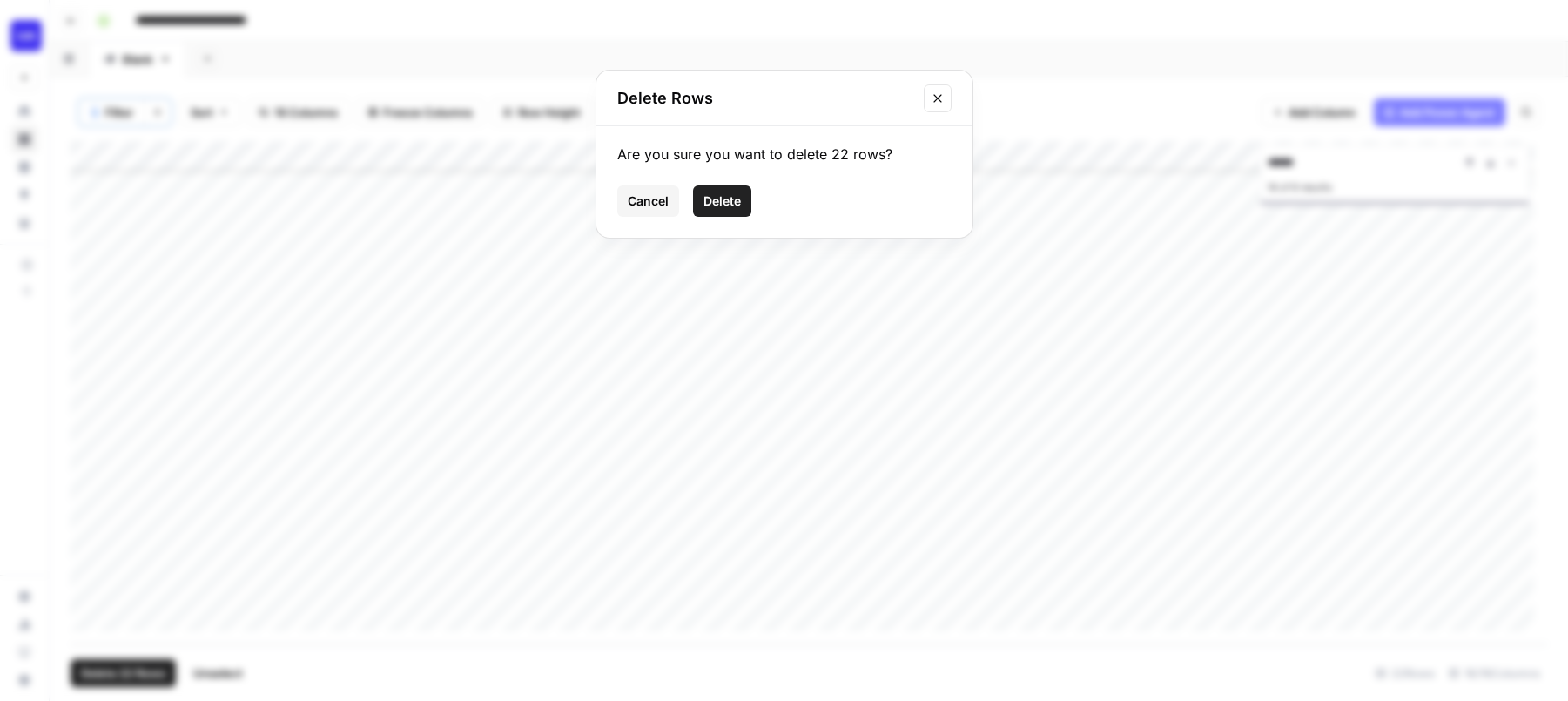
click at [712, 182] on div "Are you sure you want to delete 22 rows? Cancel Delete" at bounding box center [784, 182] width 376 height 111
click at [718, 195] on span "Delete" at bounding box center [722, 201] width 37 height 18
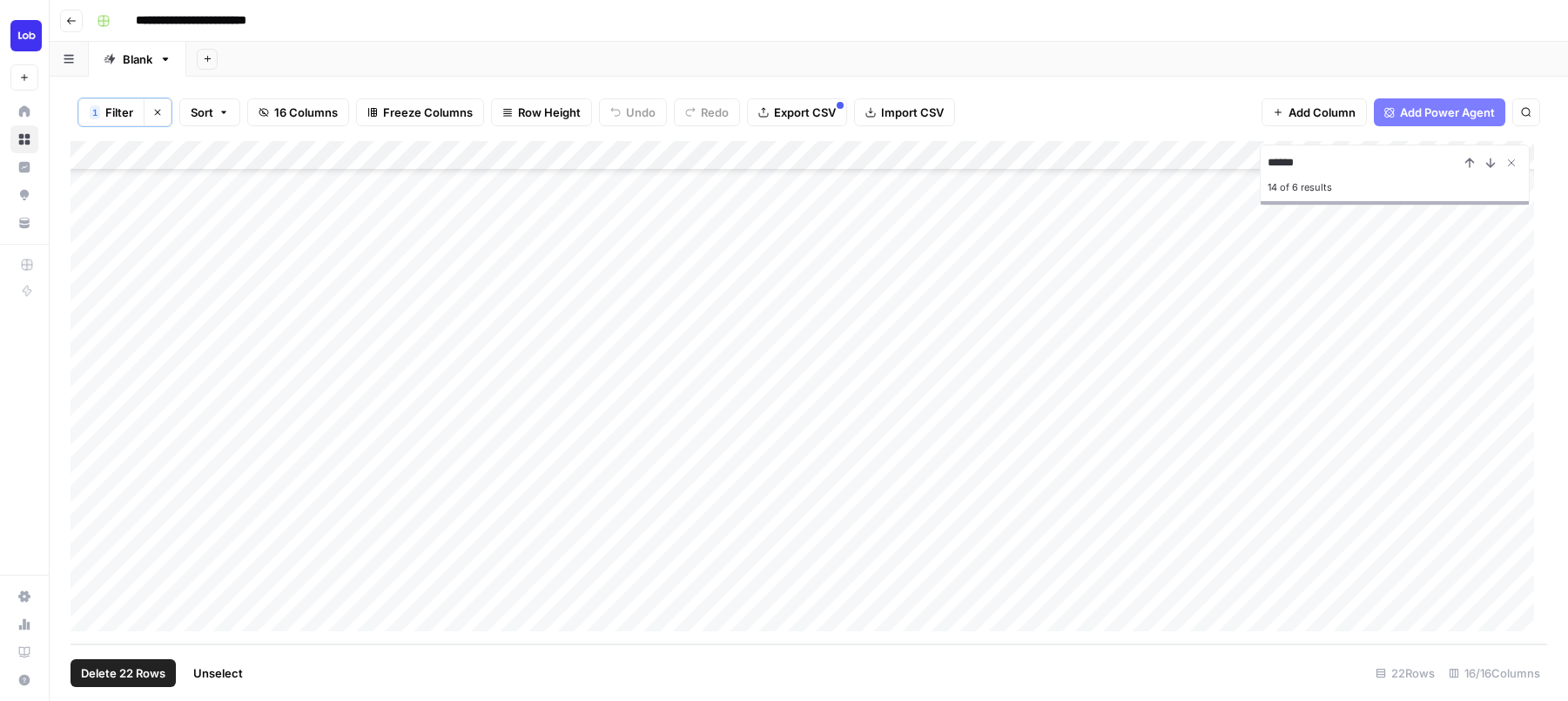
scroll to position [0, 0]
click at [1508, 163] on icon "Close Search" at bounding box center [1511, 163] width 14 height 14
click at [153, 107] on icon "button" at bounding box center [157, 111] width 10 height 10
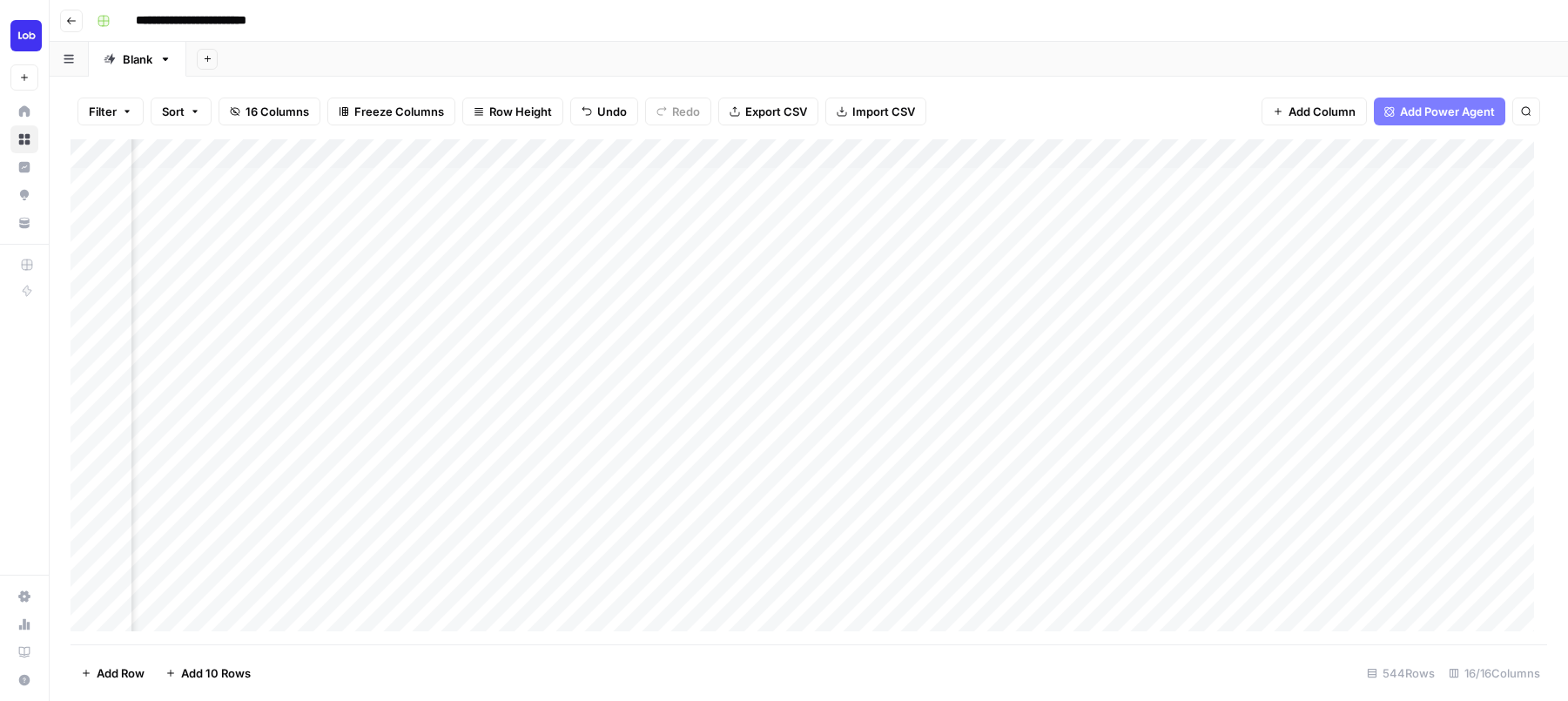
scroll to position [0, 617]
click at [1000, 153] on div "Add Column" at bounding box center [808, 392] width 1476 height 505
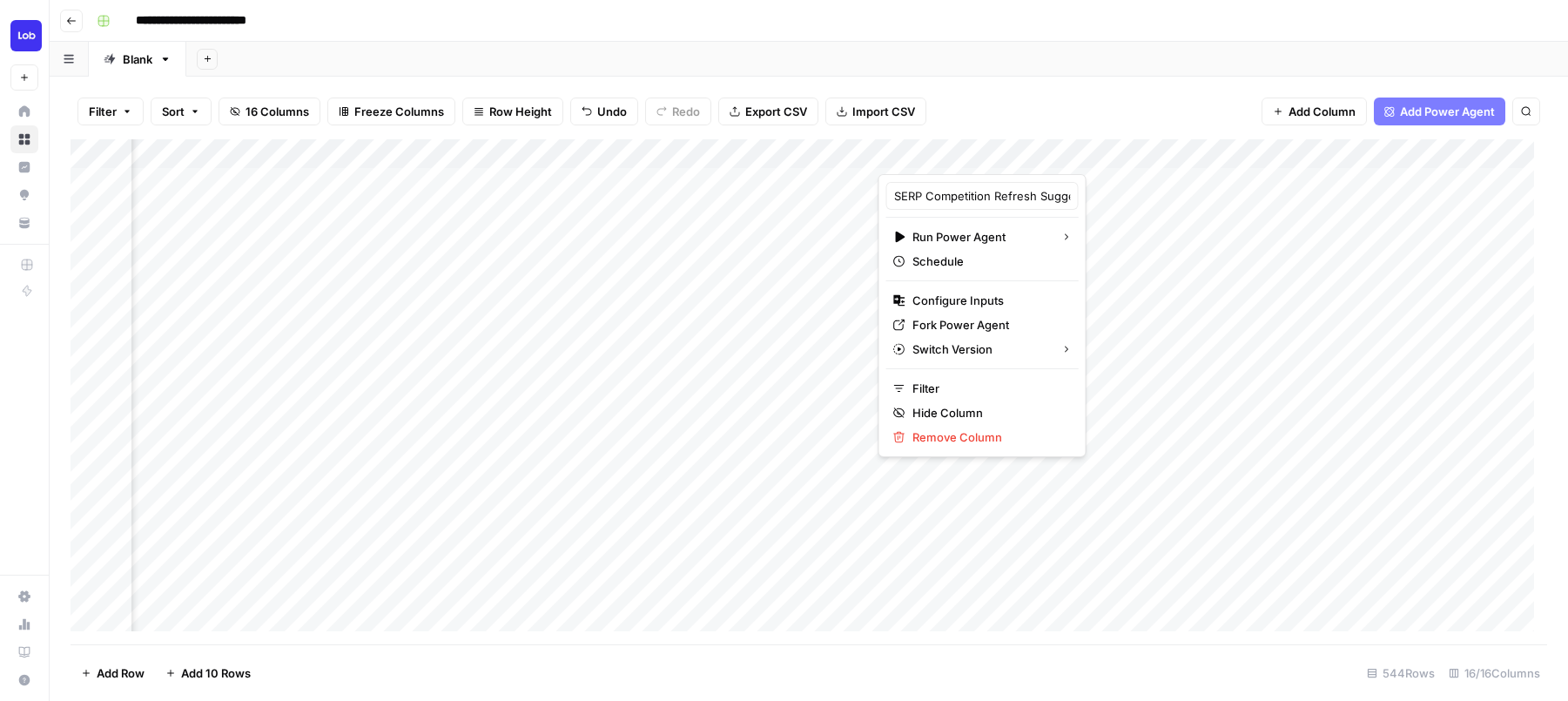
click at [1434, 112] on span "Add Power Agent" at bounding box center [1446, 111] width 94 height 18
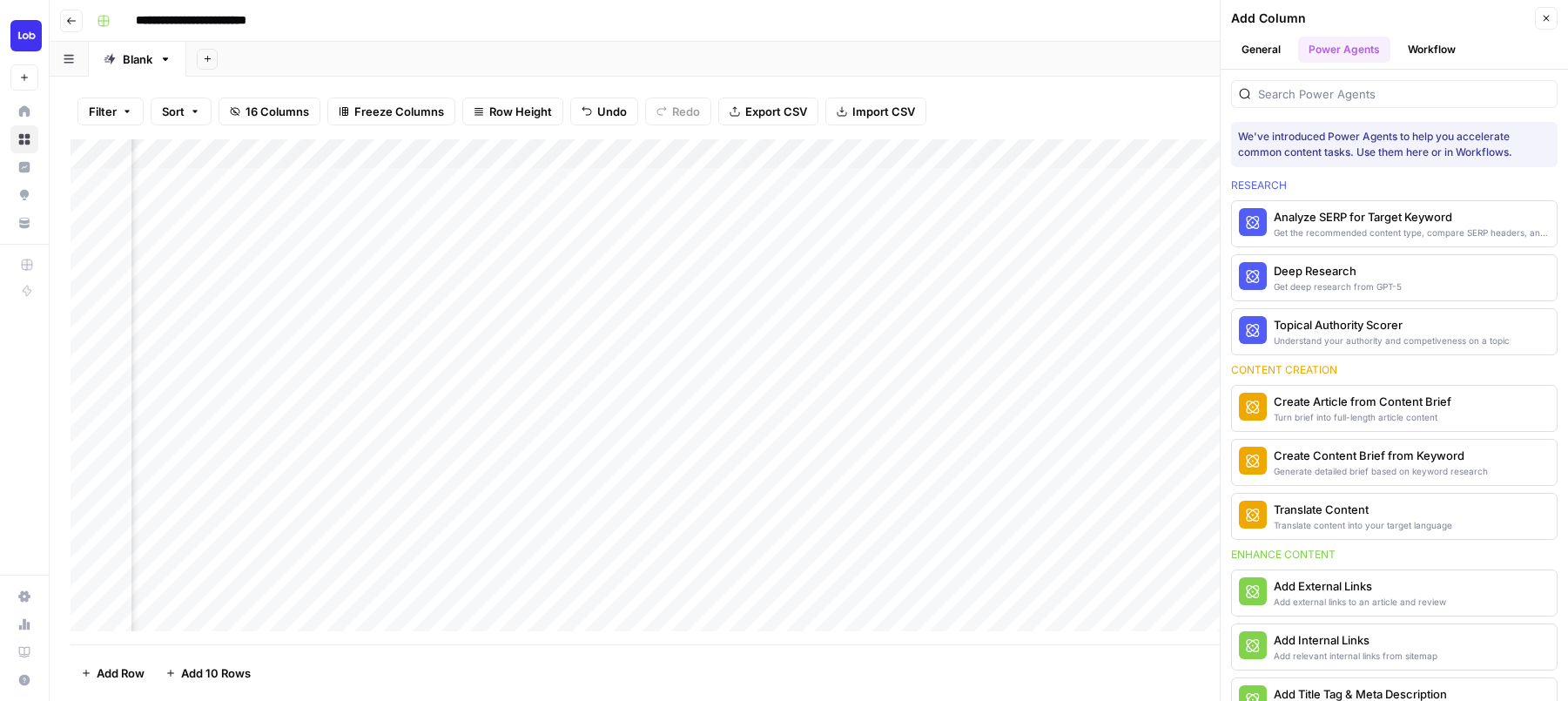
click at [1397, 104] on div at bounding box center [1394, 95] width 327 height 28
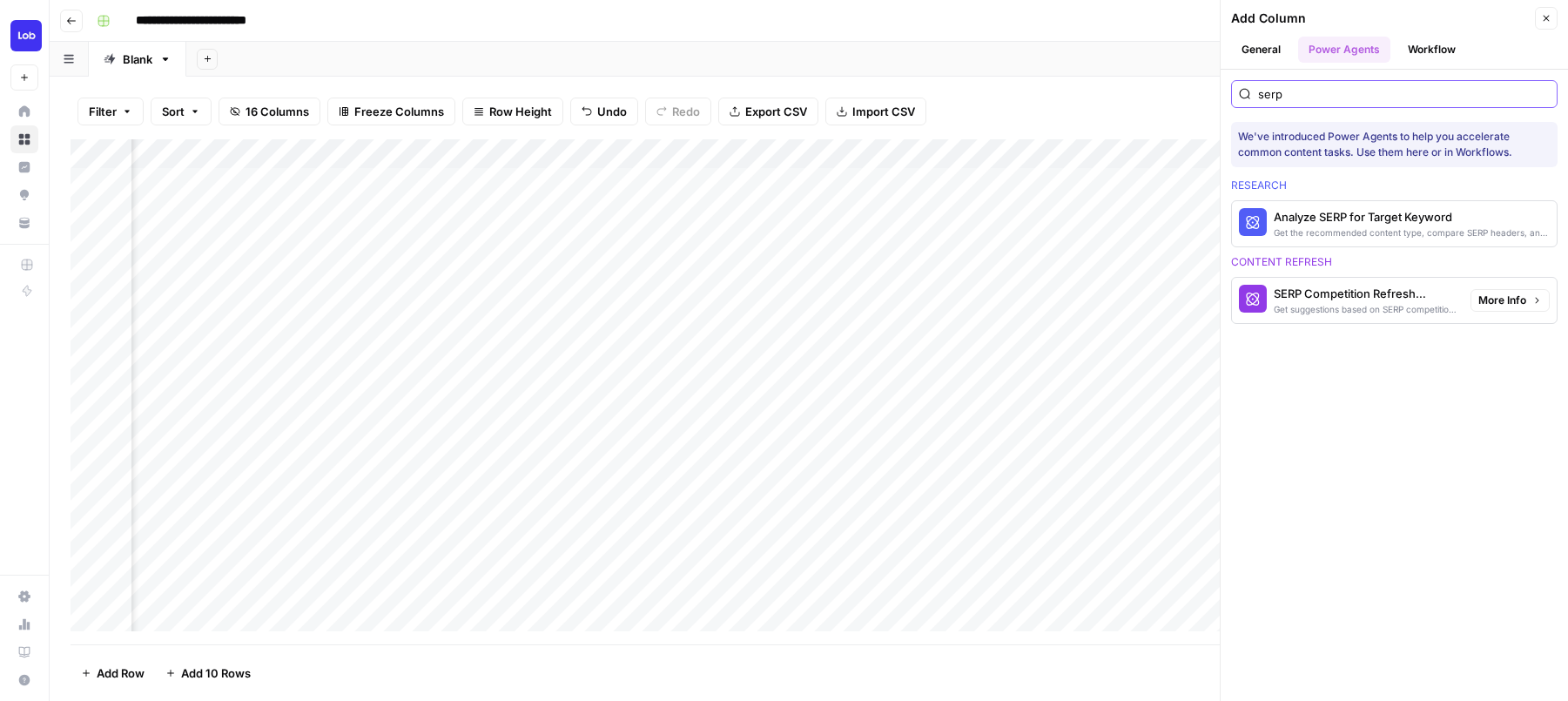
type input "serp"
click at [1514, 304] on span "More Info" at bounding box center [1502, 300] width 48 height 16
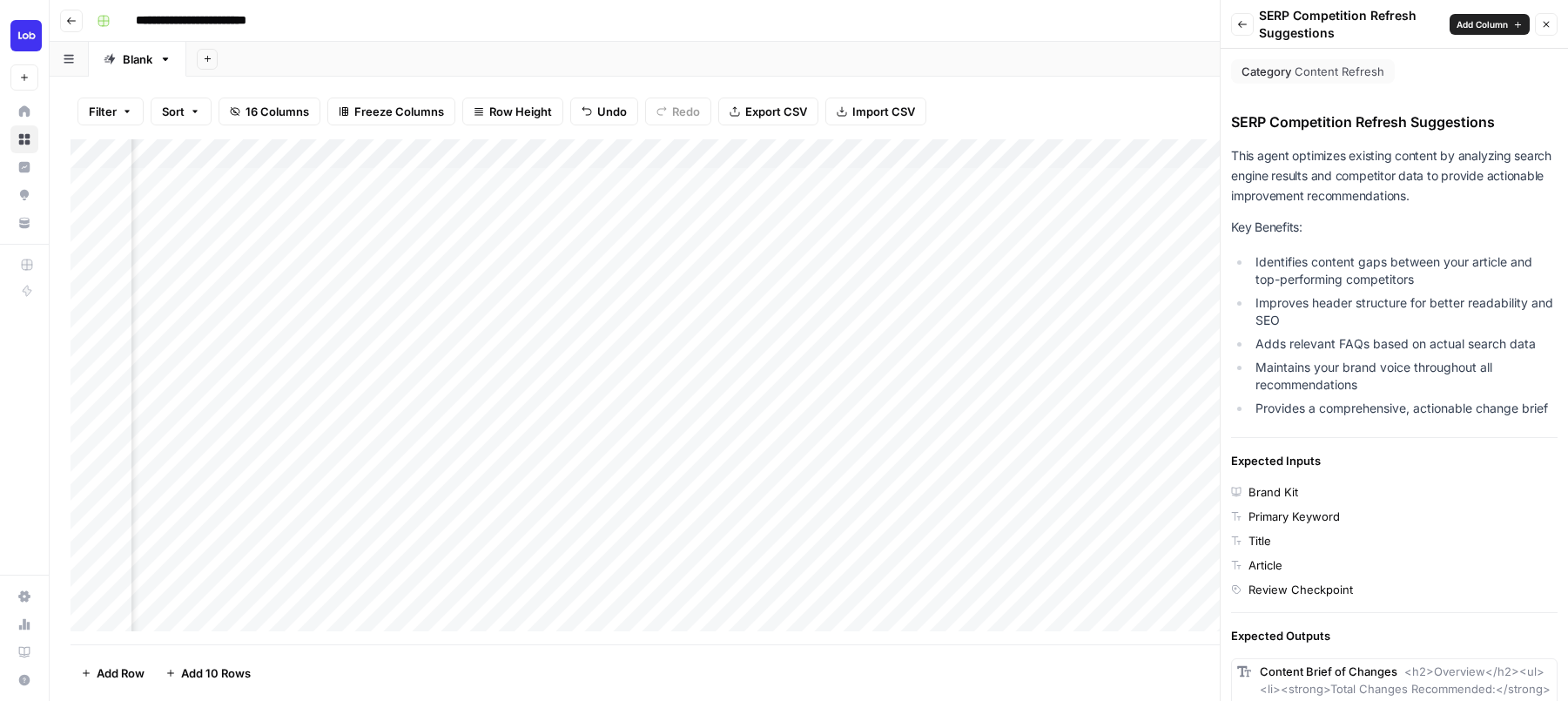
click at [1546, 18] on button "Close" at bounding box center [1546, 24] width 22 height 22
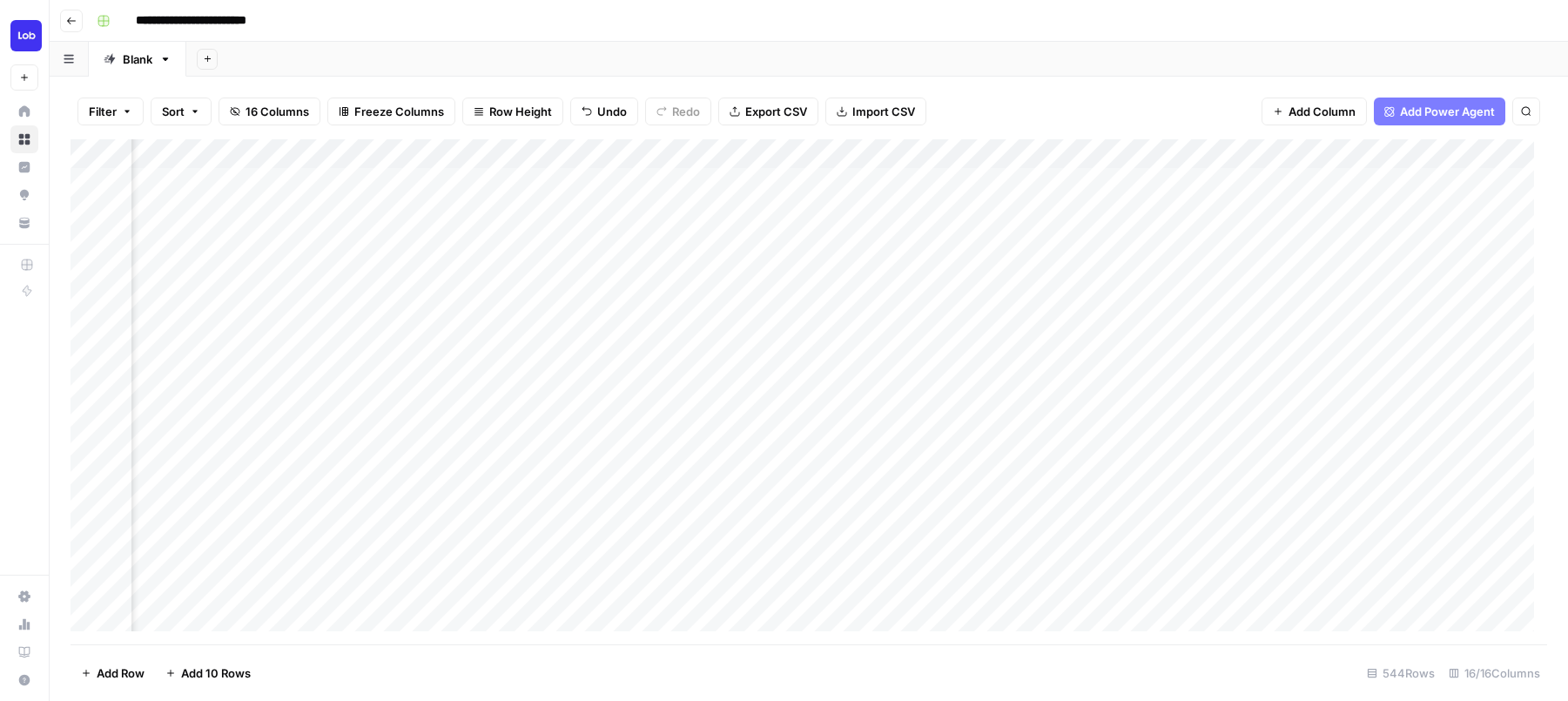
scroll to position [0, 918]
click at [1434, 107] on span "Add Power Agent" at bounding box center [1446, 111] width 94 height 18
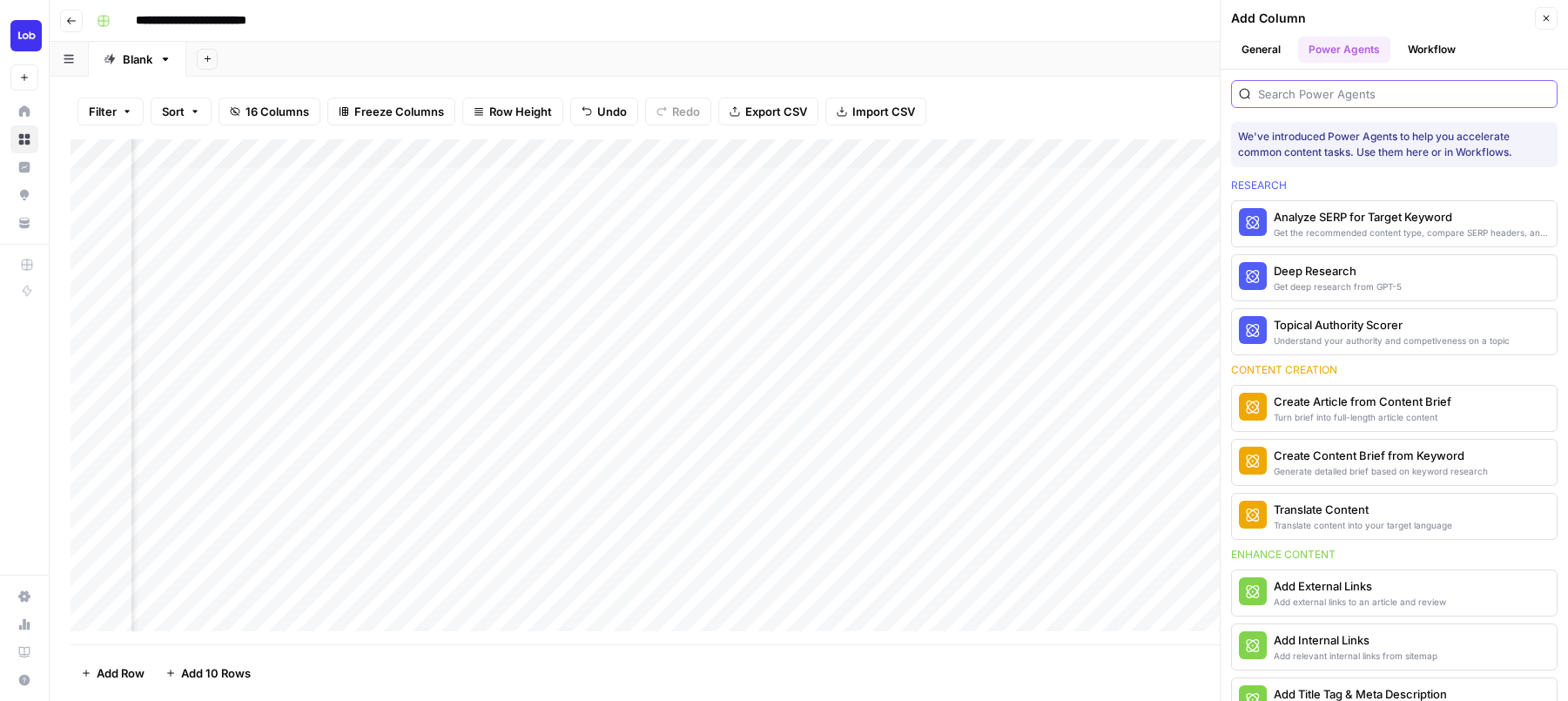
click at [1305, 96] on input "search" at bounding box center [1404, 94] width 292 height 18
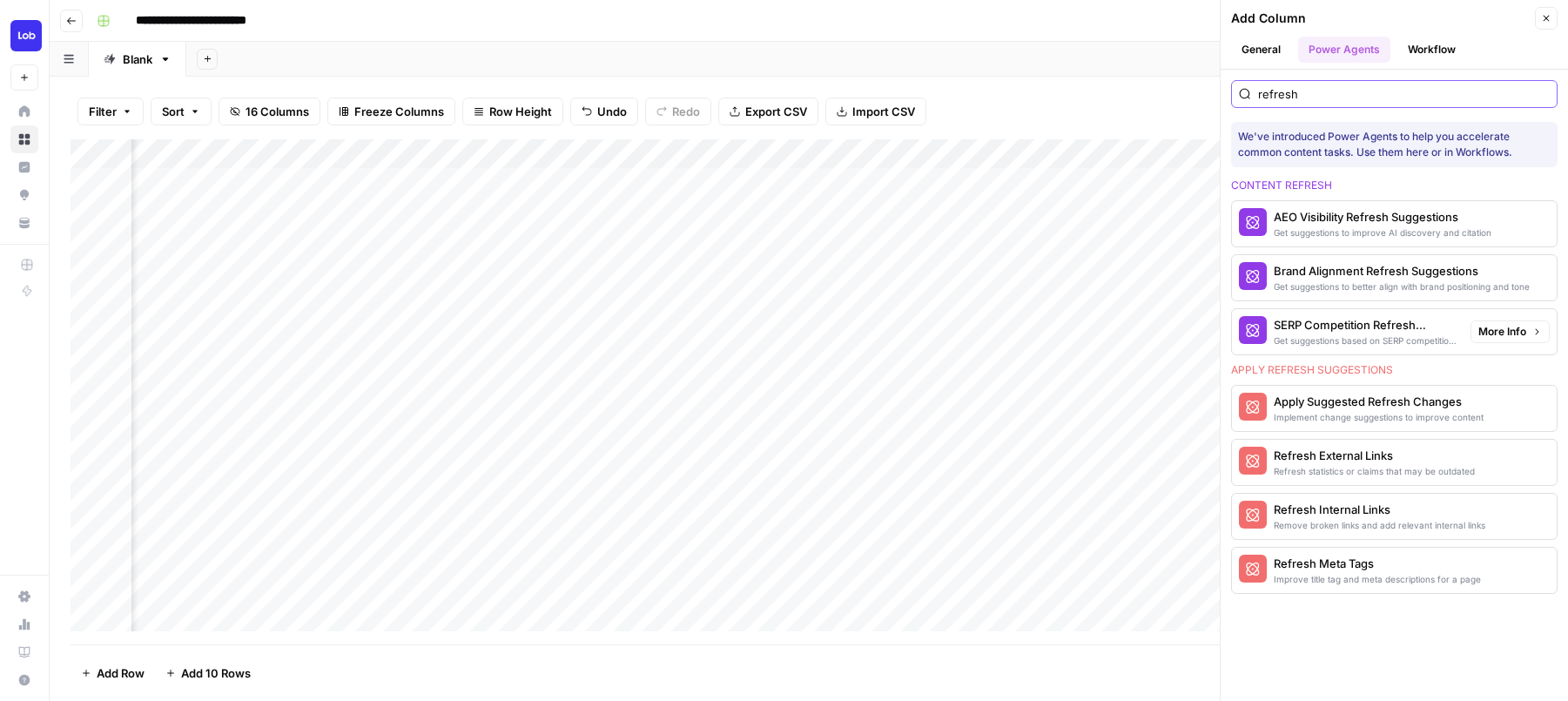
type input "refresh"
click at [1514, 329] on span "More Info" at bounding box center [1502, 331] width 48 height 16
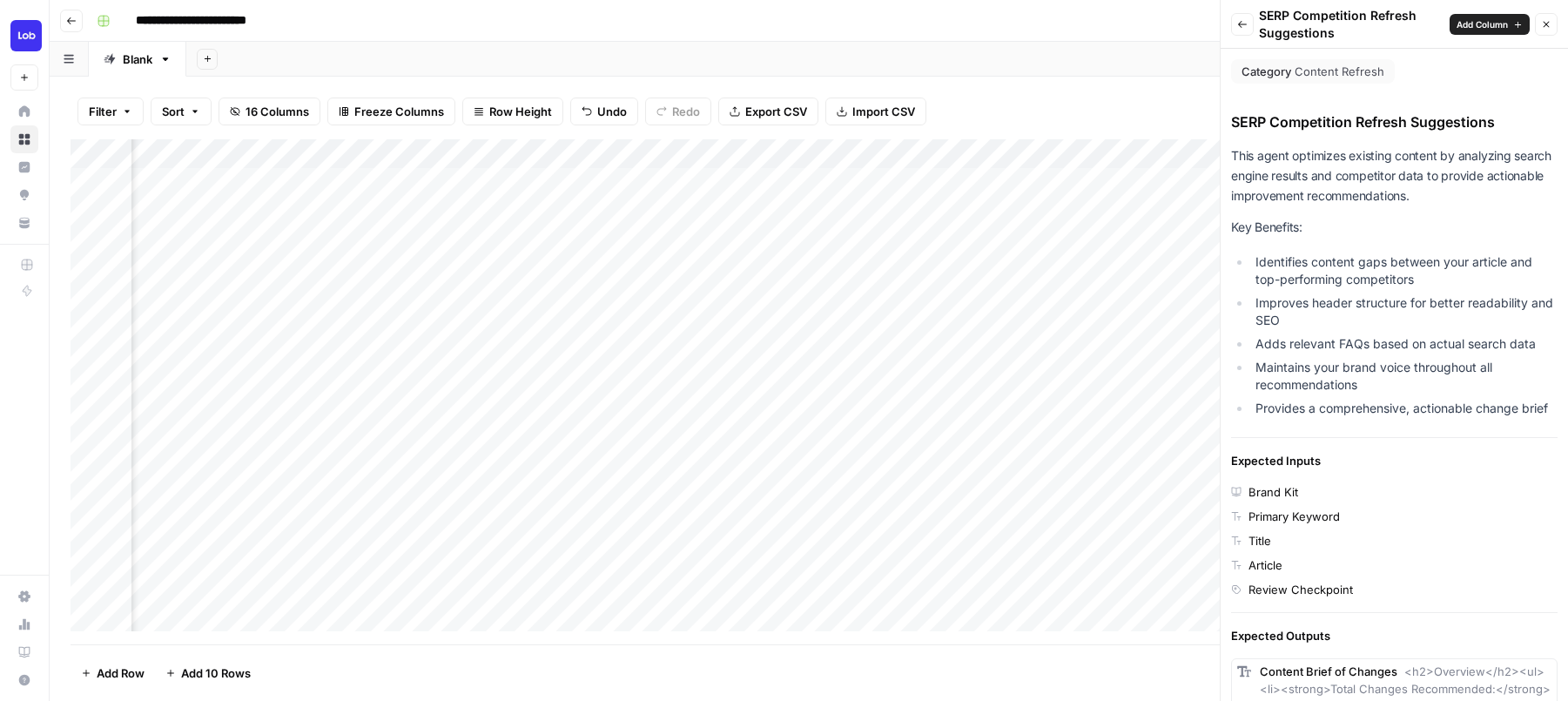
click at [1550, 26] on icon "button" at bounding box center [1546, 23] width 10 height 10
click at [1550, 26] on div "Back SERP Competition Refresh Suggestions Add Column Close" at bounding box center [1394, 23] width 327 height 35
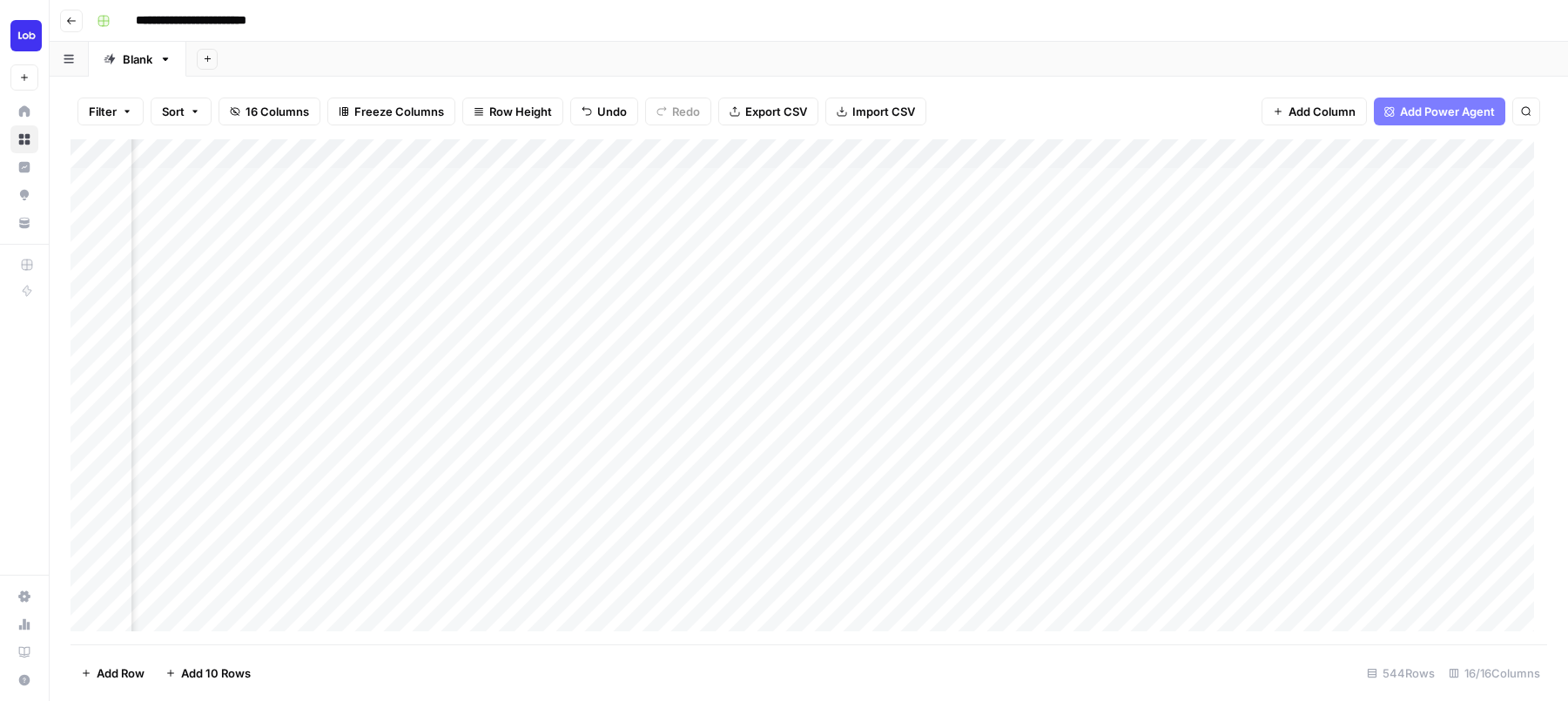
scroll to position [0, 0]
click at [848, 182] on div "Add Column" at bounding box center [808, 392] width 1476 height 505
click at [851, 213] on div "Add Column" at bounding box center [808, 392] width 1476 height 505
click at [853, 243] on div "Add Column" at bounding box center [808, 392] width 1476 height 505
click at [852, 271] on div "Add Column" at bounding box center [808, 392] width 1476 height 505
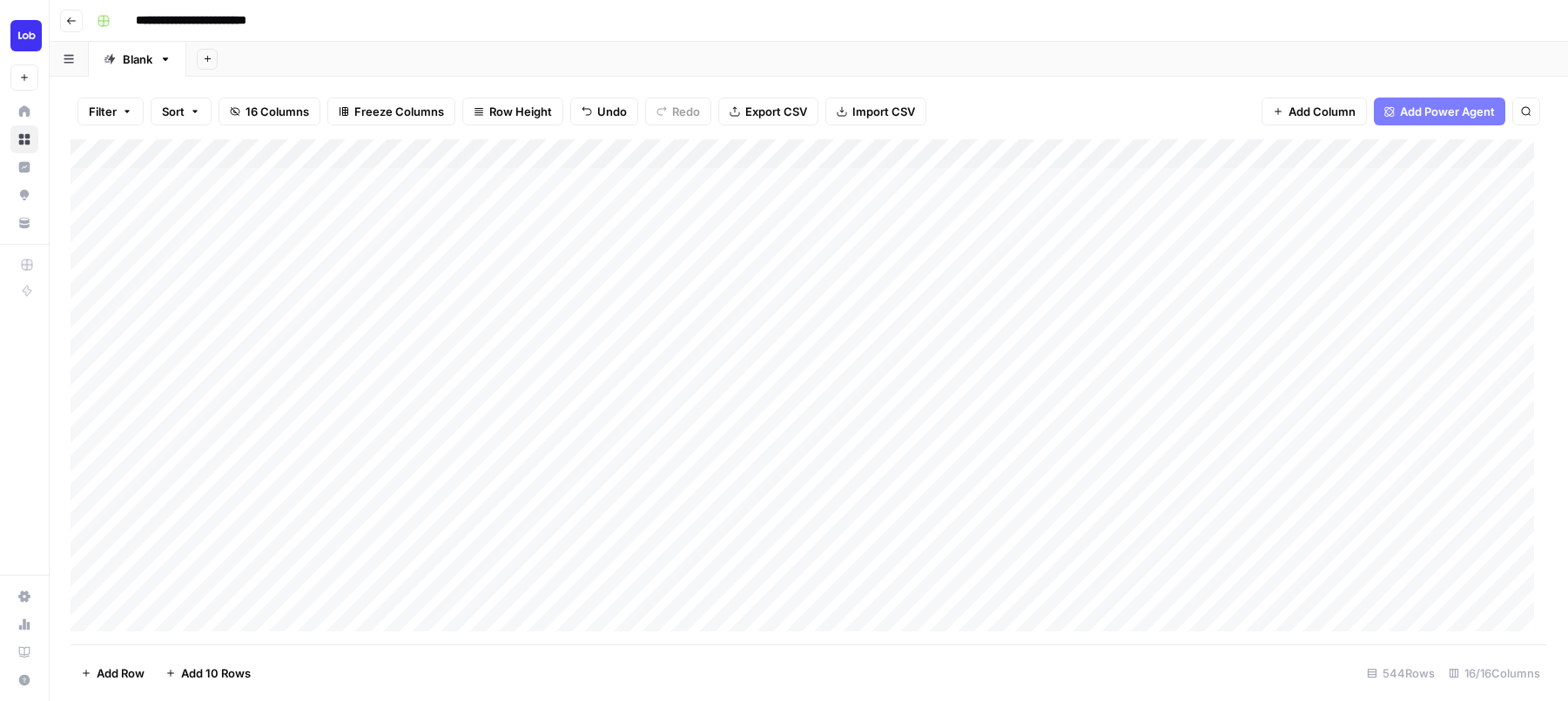
click at [847, 298] on div "Add Column" at bounding box center [808, 392] width 1476 height 505
click at [851, 328] on div "Add Column" at bounding box center [808, 392] width 1476 height 505
click at [847, 356] on div "Add Column" at bounding box center [808, 392] width 1476 height 505
click at [857, 392] on div "Add Column" at bounding box center [808, 392] width 1476 height 505
click at [850, 419] on div "Add Column" at bounding box center [808, 392] width 1476 height 505
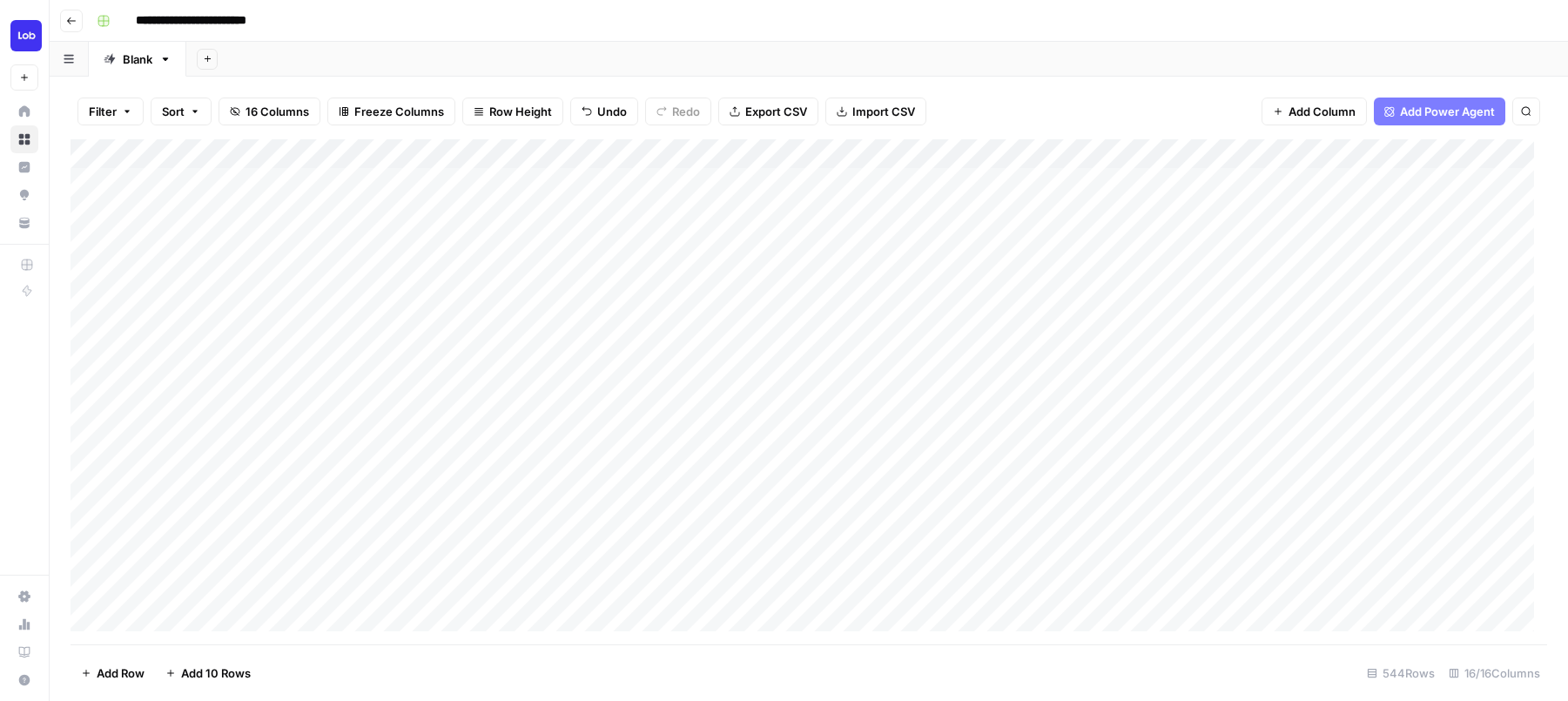
click at [852, 448] on div "Add Column" at bounding box center [808, 392] width 1476 height 505
click at [855, 481] on div "Add Column" at bounding box center [808, 392] width 1476 height 505
click at [856, 507] on div "Add Column" at bounding box center [808, 392] width 1476 height 505
click at [858, 540] on div "Add Column" at bounding box center [808, 392] width 1476 height 505
click at [846, 569] on div "Add Column" at bounding box center [808, 392] width 1476 height 505
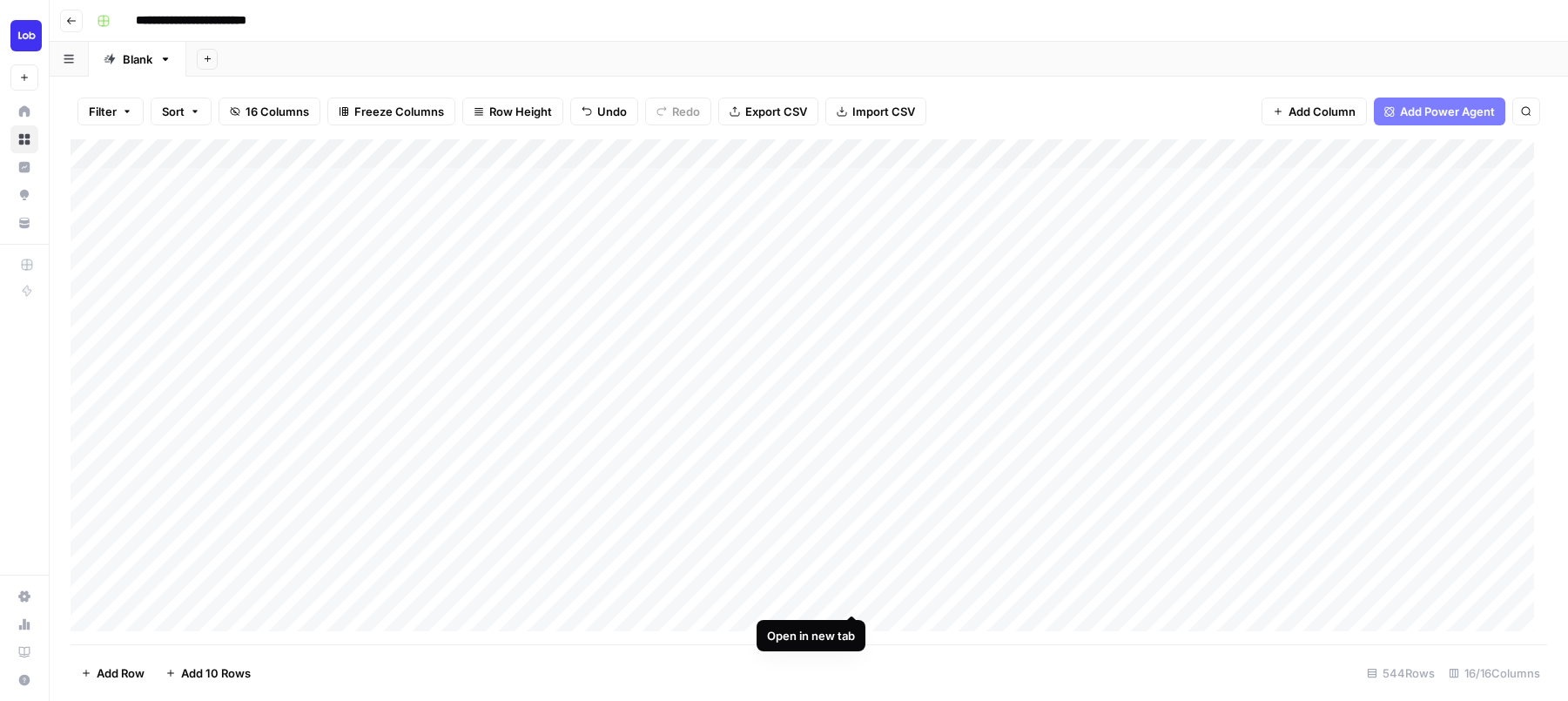
click at [854, 600] on div "Add Column" at bounding box center [808, 392] width 1476 height 505
click at [855, 217] on div "Add Column" at bounding box center [808, 392] width 1476 height 505
click at [852, 240] on div "Add Column" at bounding box center [808, 392] width 1476 height 505
click at [856, 271] on div "Add Column" at bounding box center [808, 392] width 1476 height 505
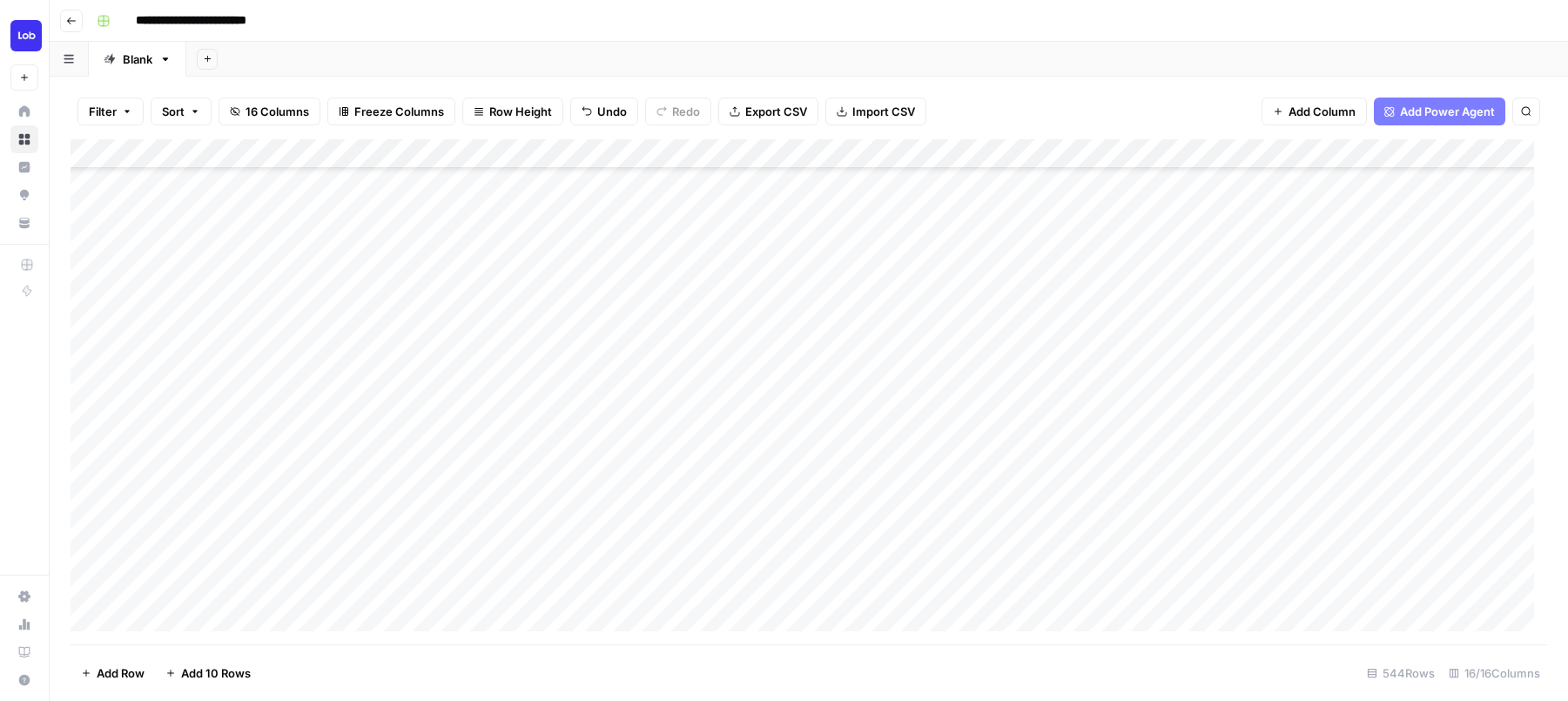
click at [848, 301] on div "Add Column" at bounding box center [808, 392] width 1476 height 505
click at [856, 332] on div "Add Column" at bounding box center [808, 392] width 1476 height 505
click at [848, 361] on div "Add Column" at bounding box center [808, 392] width 1476 height 505
click at [850, 392] on div "Add Column" at bounding box center [808, 392] width 1476 height 505
click at [852, 415] on div "Add Column" at bounding box center [808, 392] width 1476 height 505
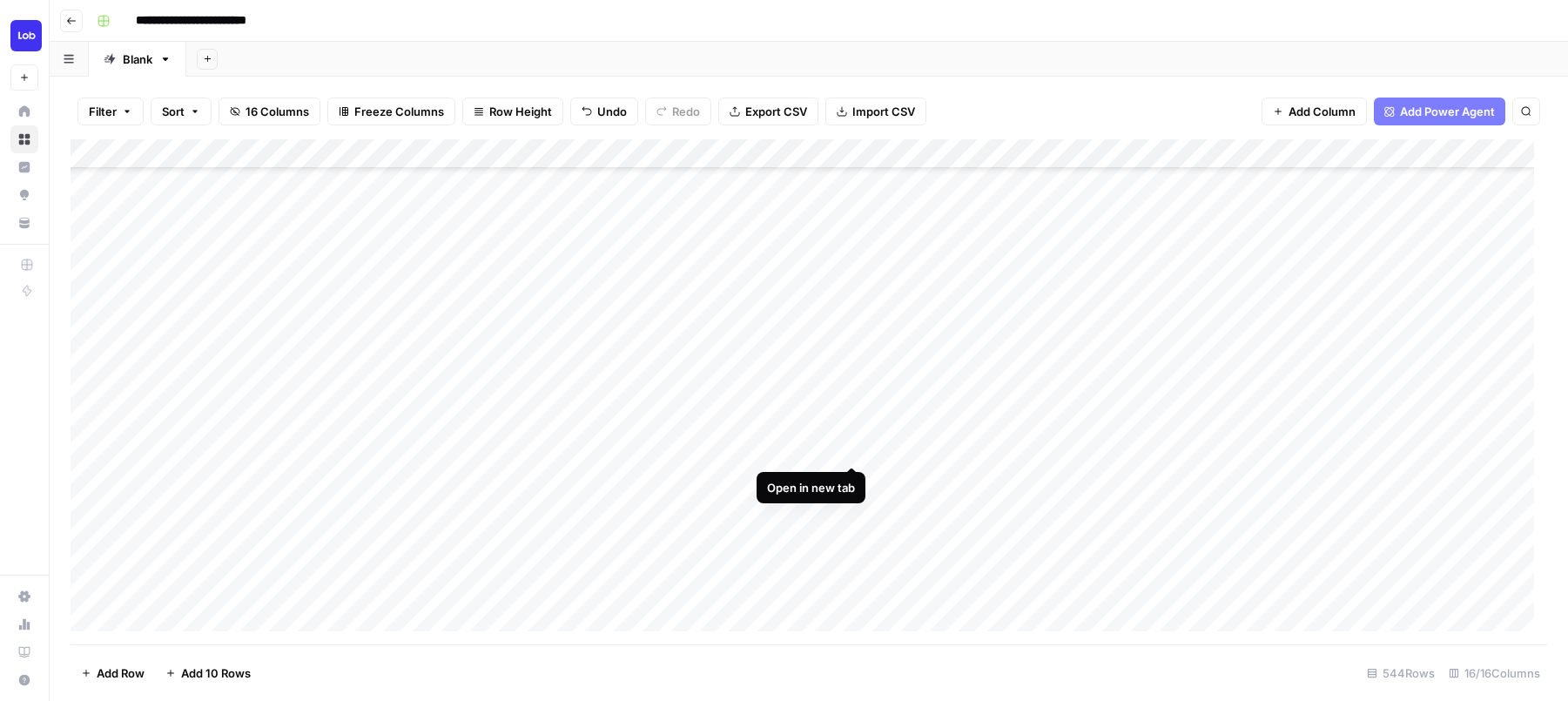
click at [852, 447] on div "Add Column" at bounding box center [808, 392] width 1476 height 505
click at [853, 483] on div "Add Column" at bounding box center [808, 392] width 1476 height 505
click at [852, 509] on div "Add Column" at bounding box center [808, 392] width 1476 height 505
click at [851, 540] on div "Add Column" at bounding box center [808, 392] width 1476 height 505
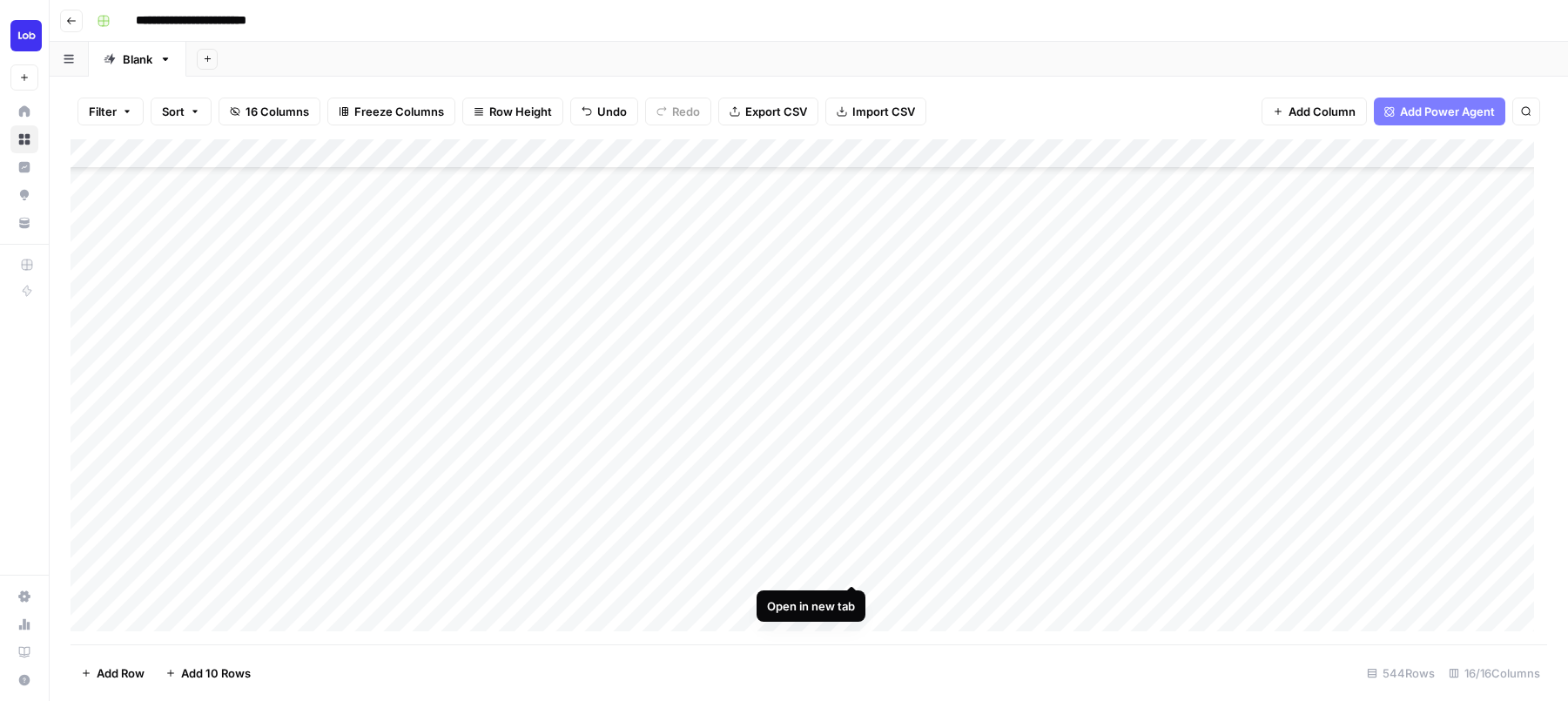
click at [855, 569] on div "Add Column" at bounding box center [808, 392] width 1476 height 505
